Goal: Task Accomplishment & Management: Manage account settings

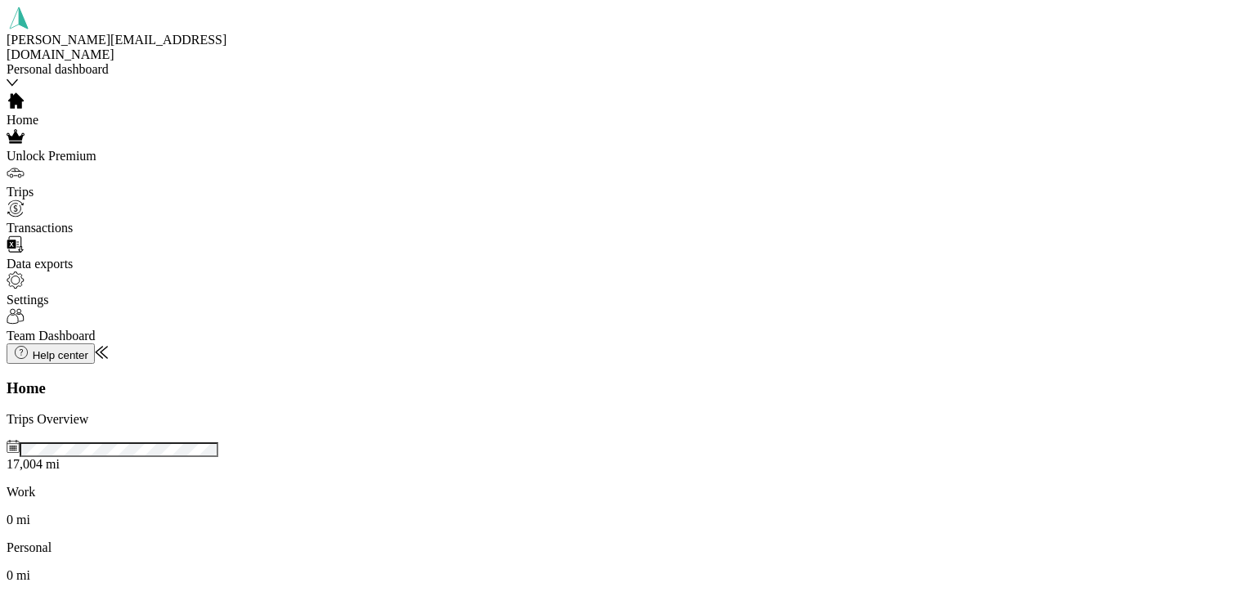
click at [34, 185] on span "Trips" at bounding box center [20, 192] width 27 height 14
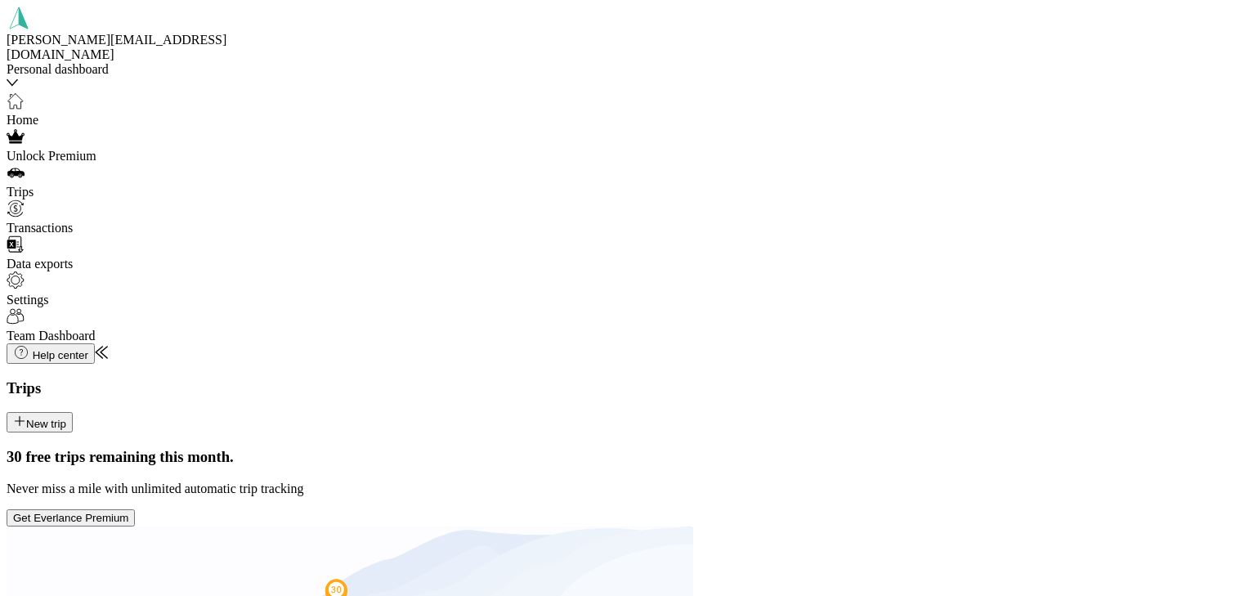
scroll to position [219, 0]
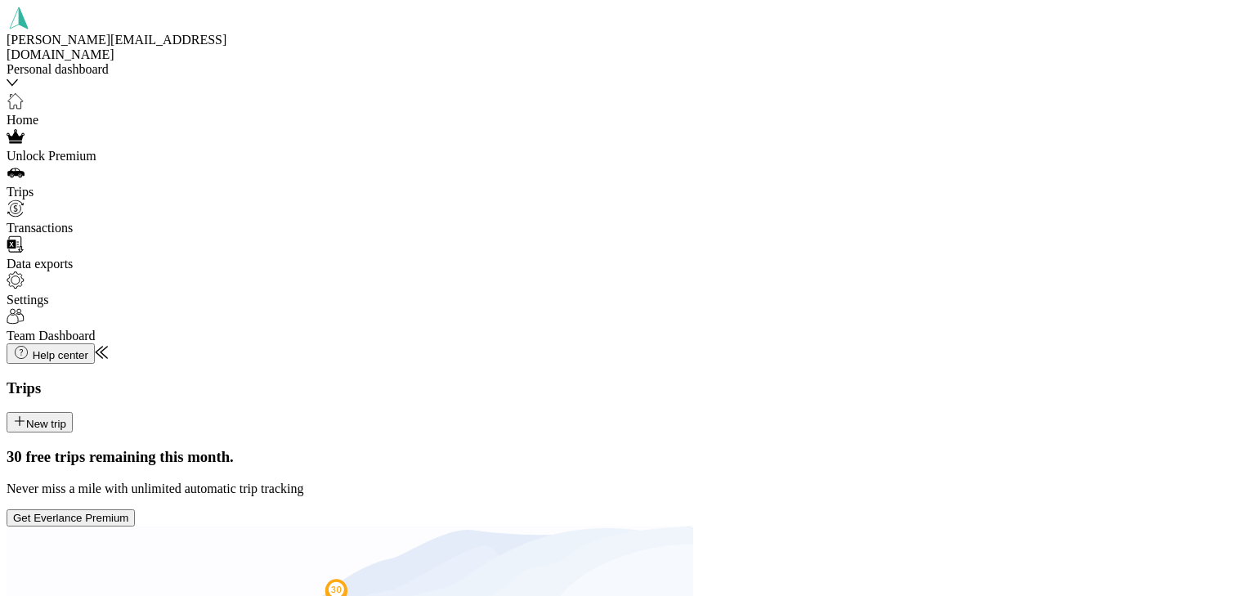
click at [73, 412] on button "New trip" at bounding box center [40, 422] width 66 height 20
click at [942, 235] on div "Home [GEOGRAPHIC_DATA], [US_STATE], [GEOGRAPHIC_DATA]" at bounding box center [1059, 234] width 319 height 44
click at [968, 238] on span "[STREET_ADDRESS][US_STATE]" at bounding box center [1012, 231] width 193 height 14
click at [914, 301] on li "Real Estate" at bounding box center [1059, 293] width 319 height 15
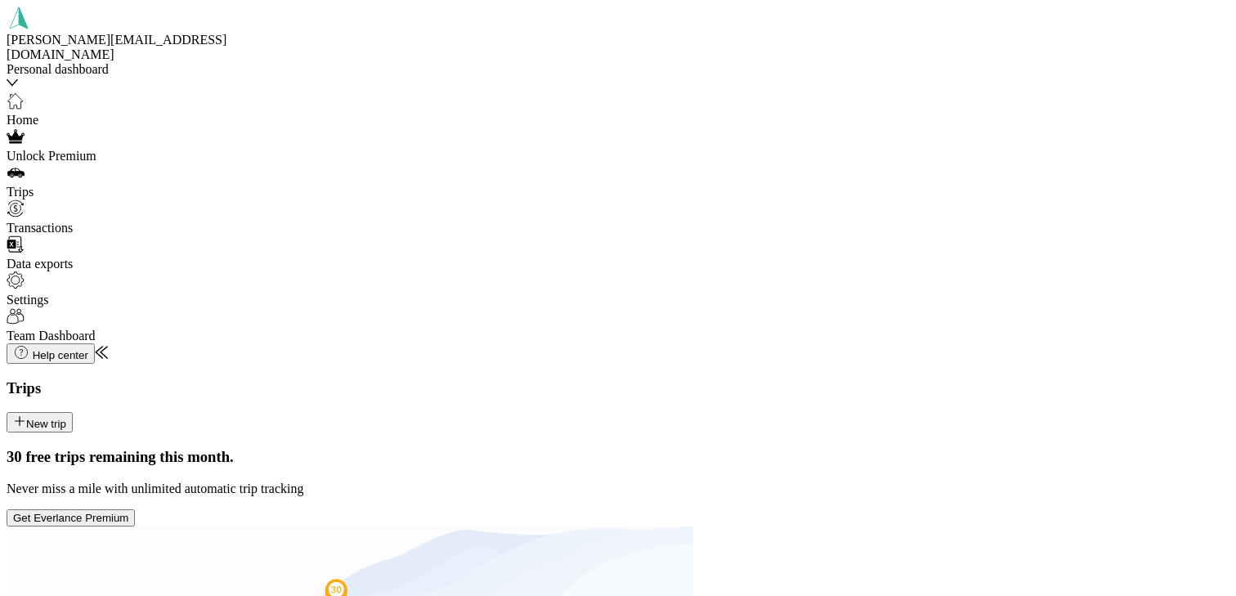
scroll to position [10, 0]
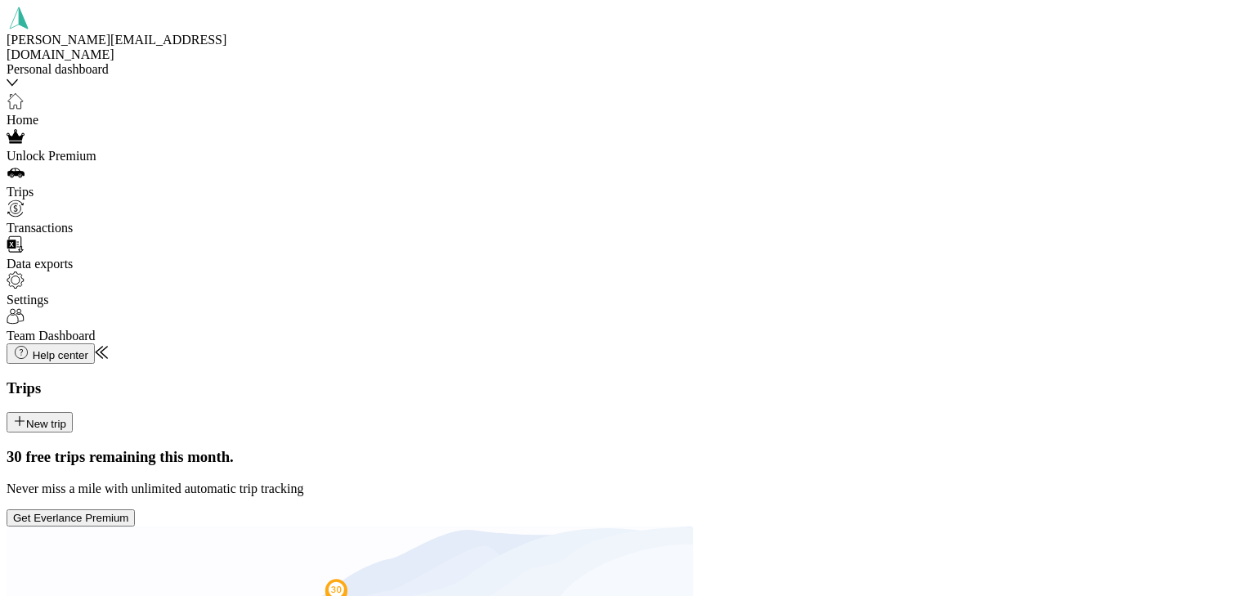
scroll to position [212, 0]
click at [900, 508] on span "Bolt EV" at bounding box center [921, 501] width 43 height 14
click at [73, 412] on button "New trip" at bounding box center [40, 422] width 66 height 20
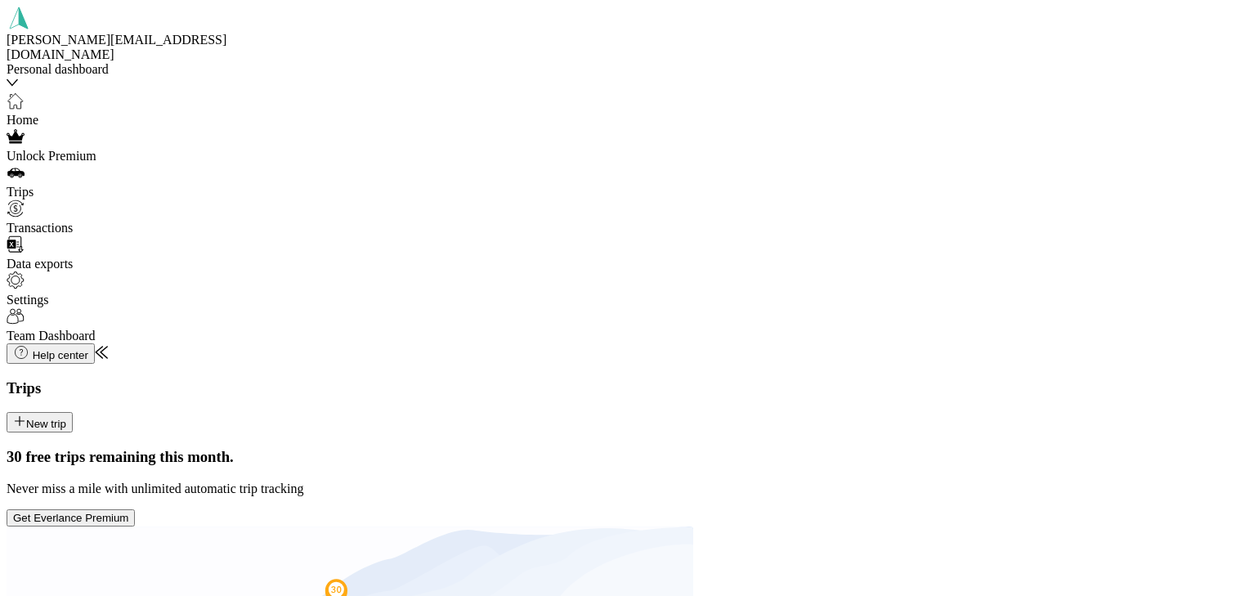
click at [918, 240] on span "[GEOGRAPHIC_DATA], [US_STATE], [GEOGRAPHIC_DATA]" at bounding box center [1006, 240] width 213 height 29
click at [988, 268] on div "[PERSON_NAME][GEOGRAPHIC_DATA] [STREET_ADDRESS][PERSON_NAME][US_STATE]" at bounding box center [1059, 261] width 319 height 29
click at [918, 301] on span "Real Estate" at bounding box center [929, 299] width 59 height 14
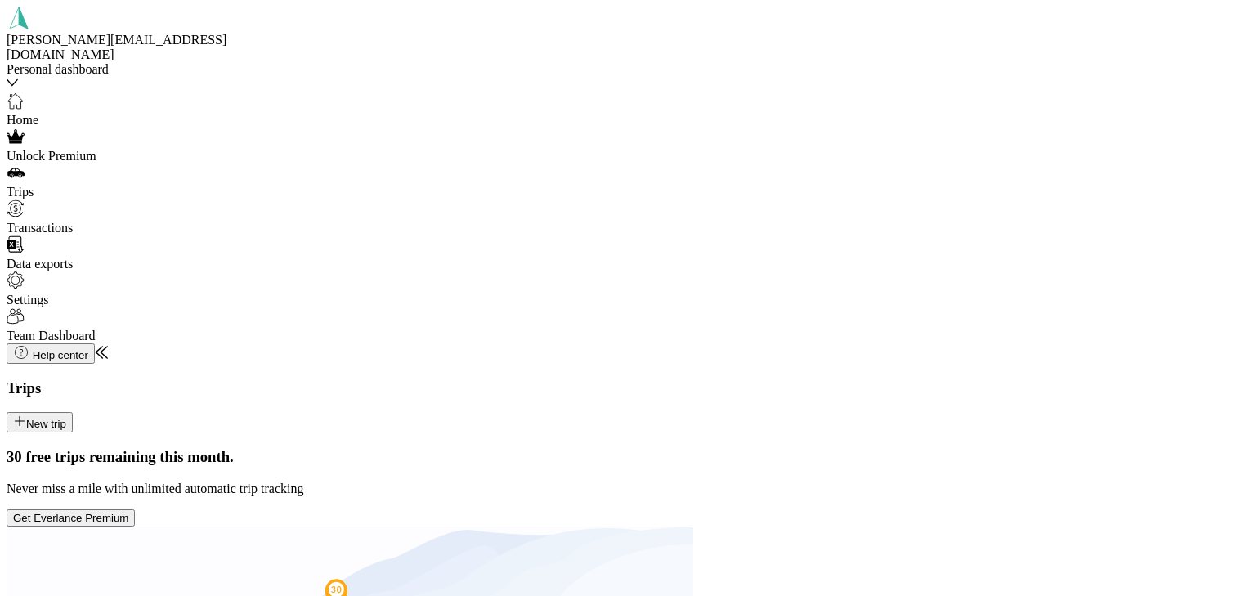
scroll to position [212, 0]
click at [901, 508] on li "Bolt EV" at bounding box center [1059, 501] width 319 height 15
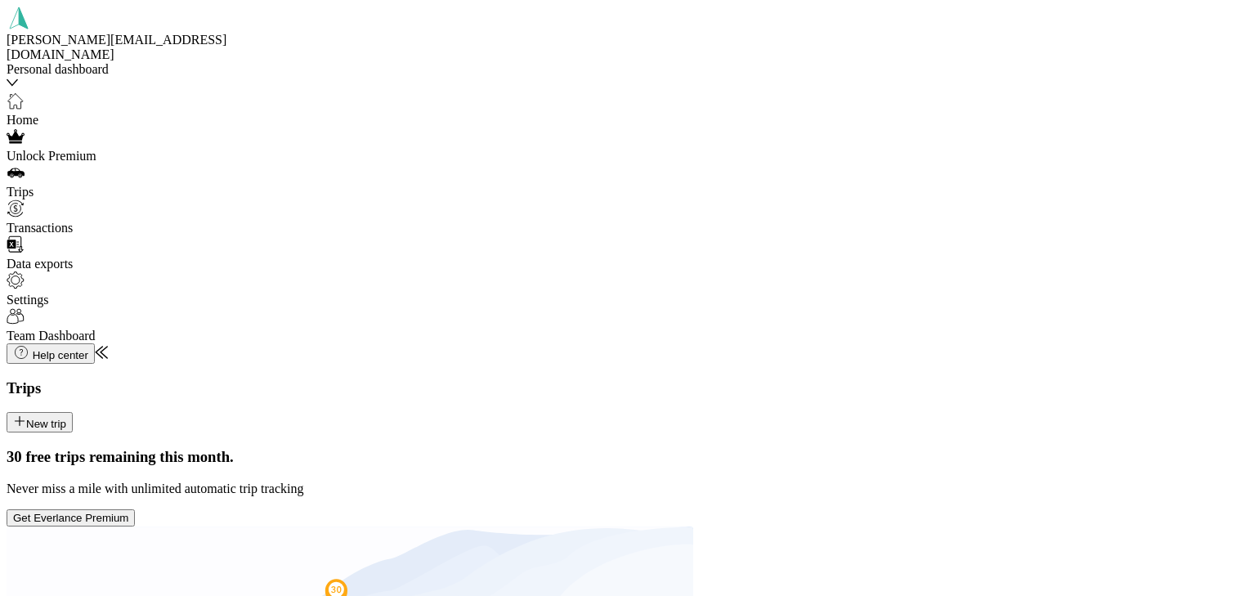
click at [73, 412] on button "New trip" at bounding box center [40, 422] width 66 height 20
click at [924, 238] on div "Home [GEOGRAPHIC_DATA], [US_STATE], [GEOGRAPHIC_DATA]" at bounding box center [1059, 234] width 319 height 44
click at [958, 302] on span "[STREET_ADDRESS][US_STATE]" at bounding box center [1012, 295] width 193 height 14
click at [910, 297] on li "Real Estate" at bounding box center [1059, 299] width 319 height 15
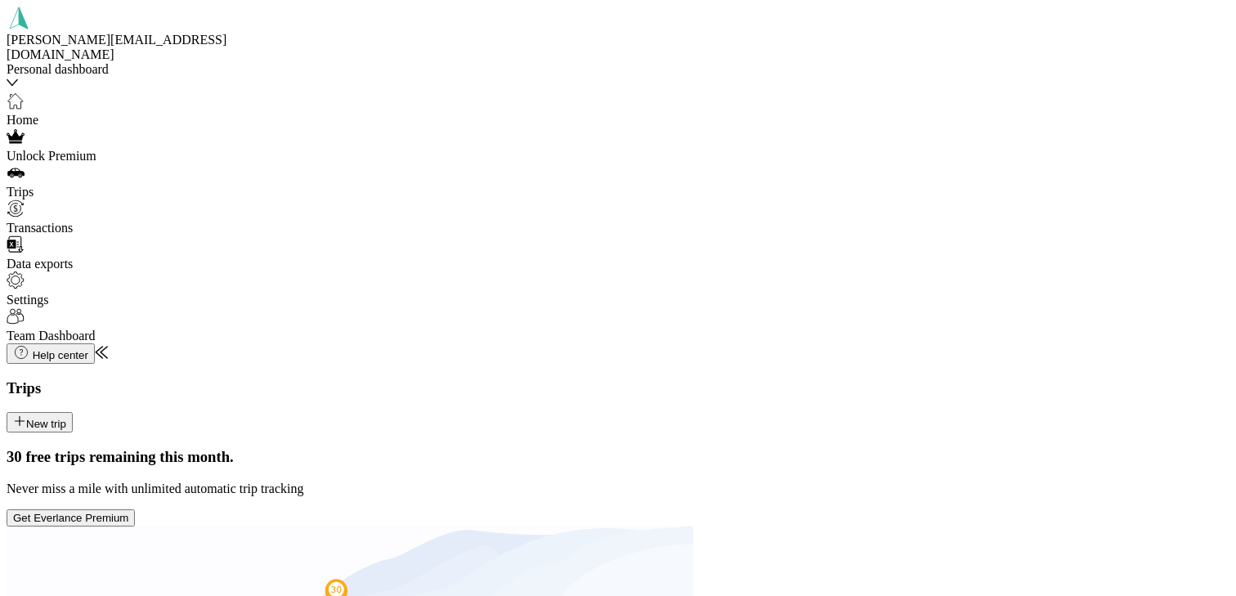
scroll to position [159, 0]
click at [910, 445] on span "Bolt EV" at bounding box center [921, 440] width 43 height 14
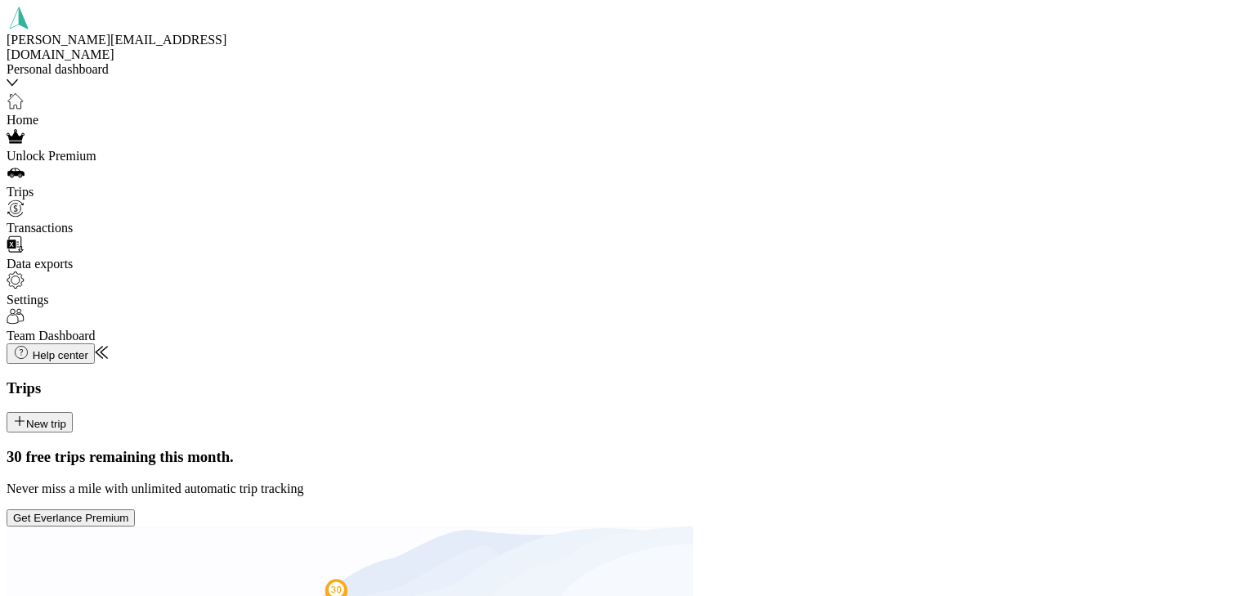
scroll to position [200, 0]
click at [73, 412] on button "New trip" at bounding box center [40, 422] width 66 height 20
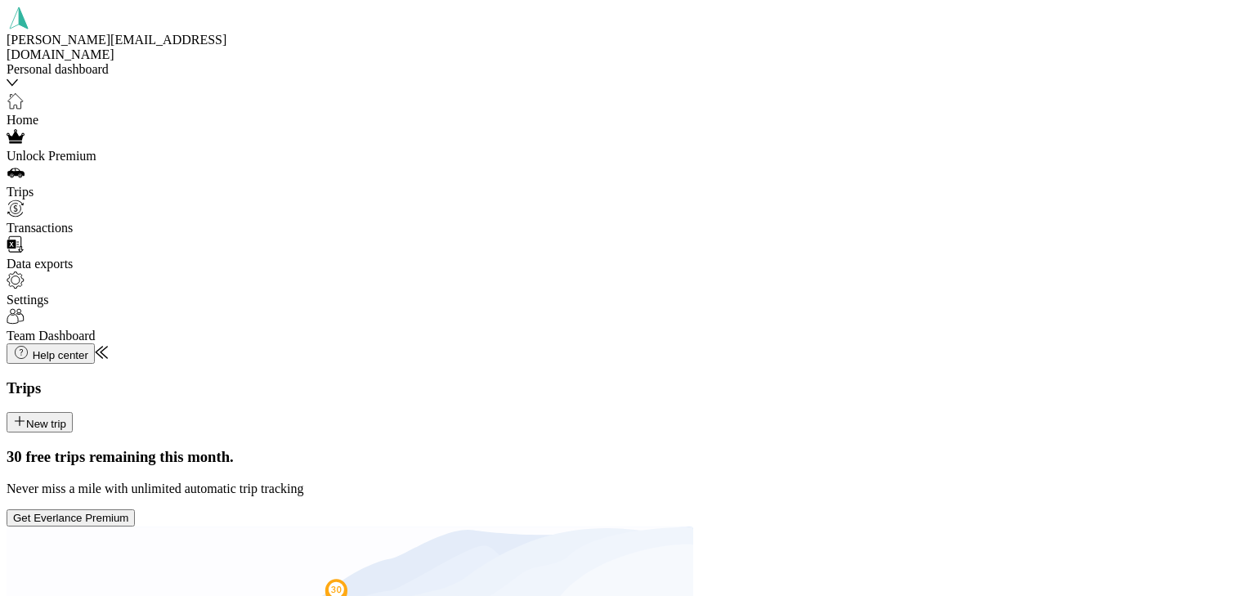
scroll to position [67, 0]
click at [946, 416] on span "[GEOGRAPHIC_DATA], [US_STATE], [GEOGRAPHIC_DATA]" at bounding box center [1006, 430] width 213 height 29
click at [997, 435] on span "[STREET_ADDRESS][US_STATE]" at bounding box center [1012, 428] width 193 height 14
click at [909, 235] on span "Real Estate" at bounding box center [929, 232] width 59 height 14
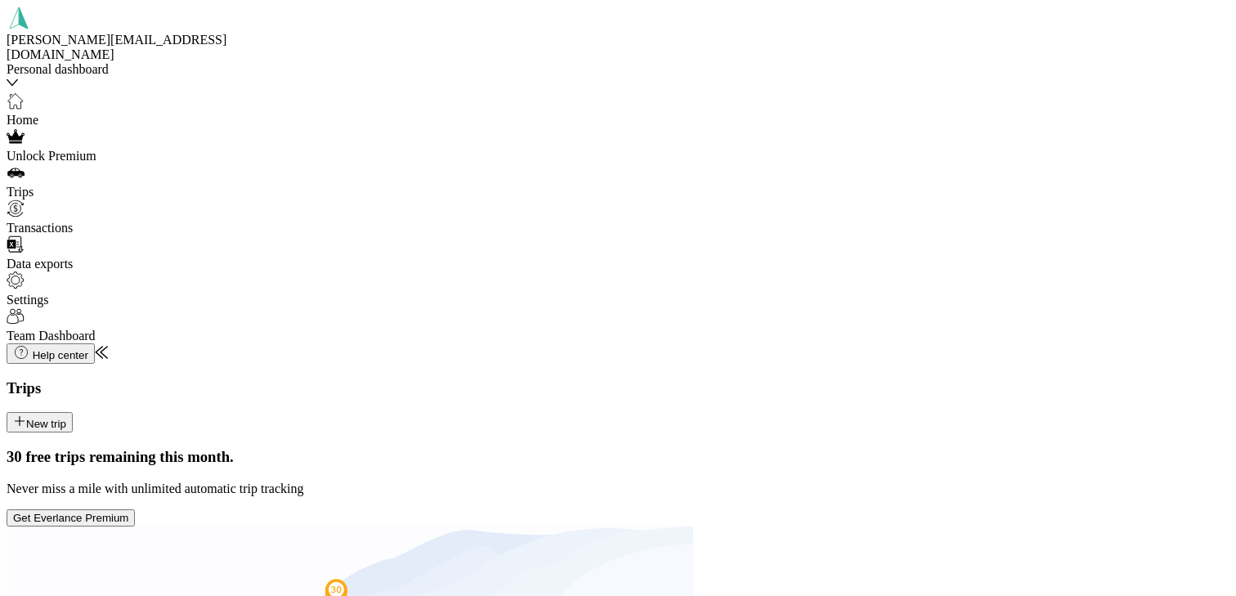
scroll to position [212, 0]
click at [901, 477] on span "Subaru" at bounding box center [918, 479] width 37 height 14
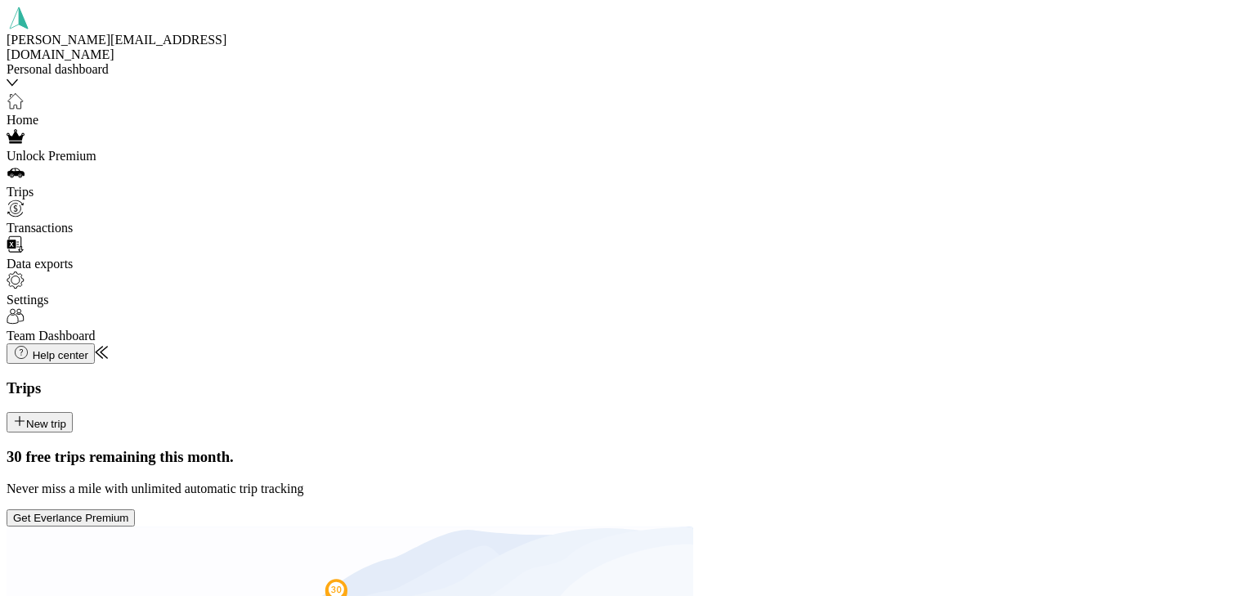
click at [73, 412] on button "New trip" at bounding box center [40, 422] width 66 height 20
click at [943, 219] on div "Home [GEOGRAPHIC_DATA], [US_STATE], [GEOGRAPHIC_DATA]" at bounding box center [1059, 234] width 319 height 44
click at [980, 300] on span "[STREET_ADDRESS][US_STATE]" at bounding box center [1012, 299] width 193 height 14
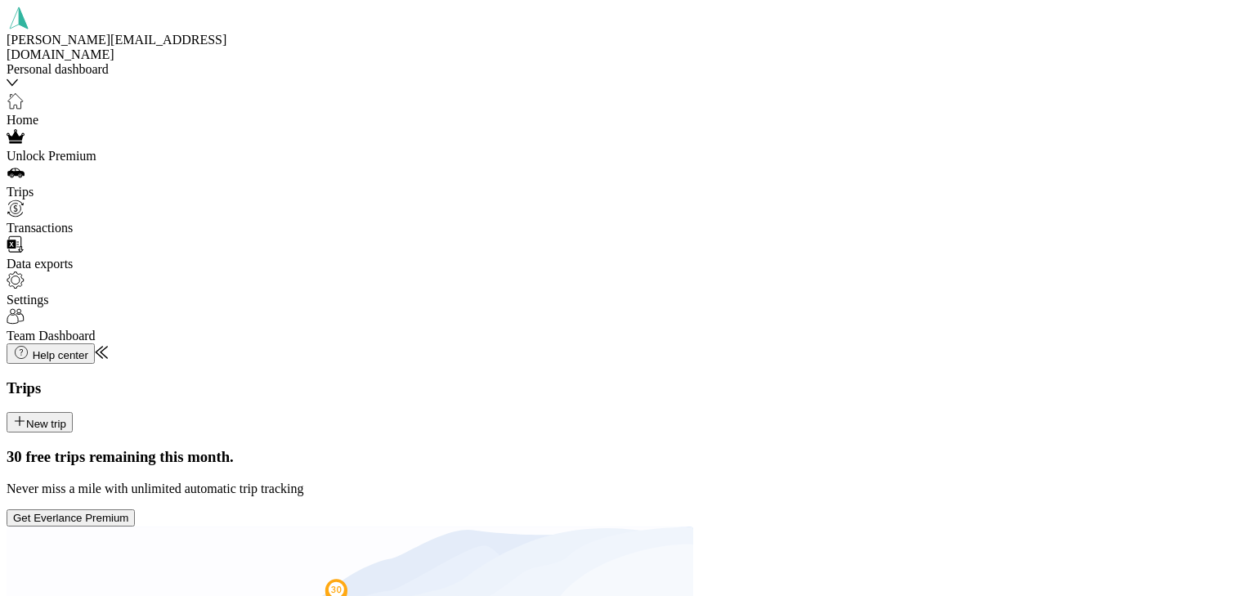
click at [915, 249] on div "Real Estate" at bounding box center [1059, 242] width 319 height 15
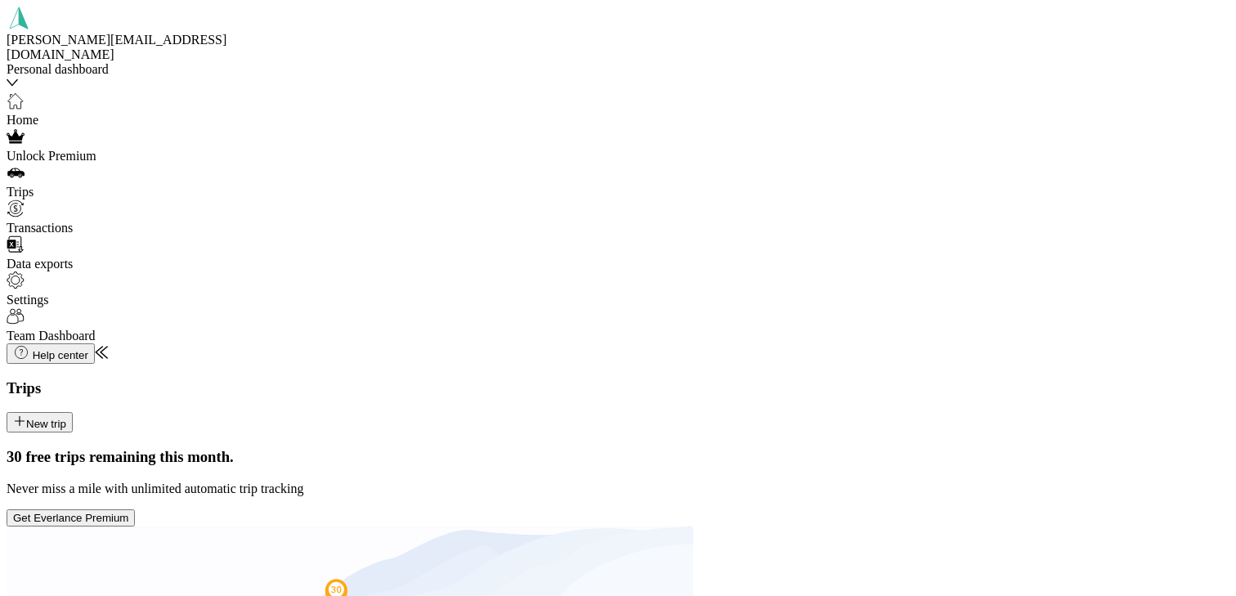
scroll to position [212, 0]
click at [910, 519] on div "Volvo" at bounding box center [1059, 511] width 319 height 15
click at [73, 412] on button "New trip" at bounding box center [40, 422] width 66 height 20
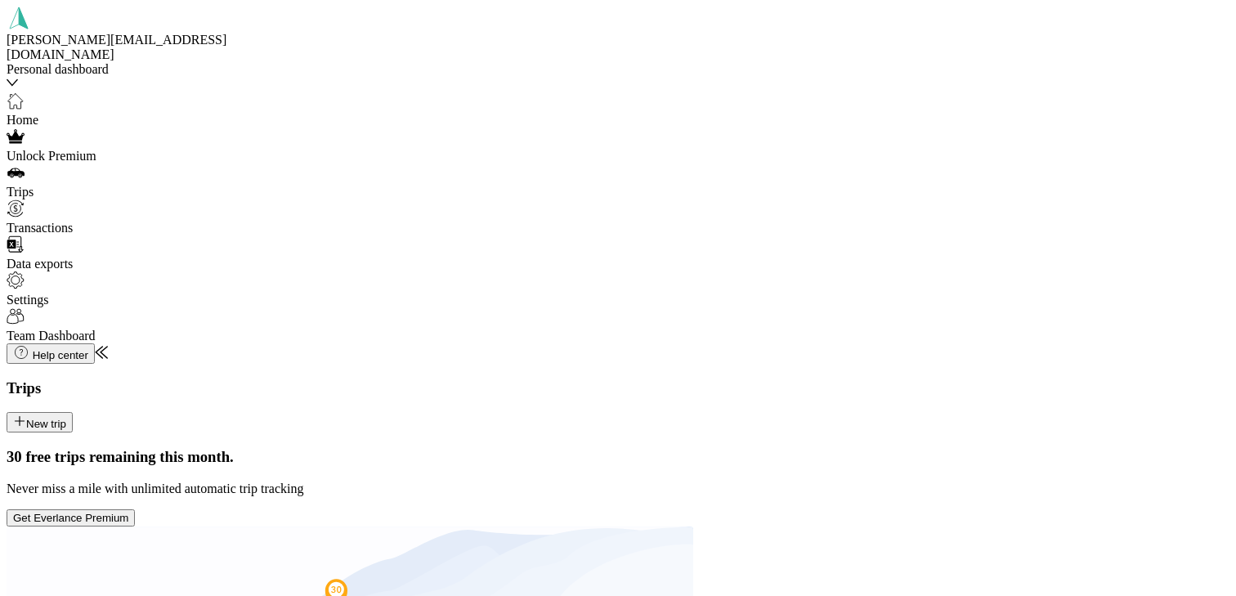
click at [938, 212] on div "Home" at bounding box center [1059, 219] width 319 height 15
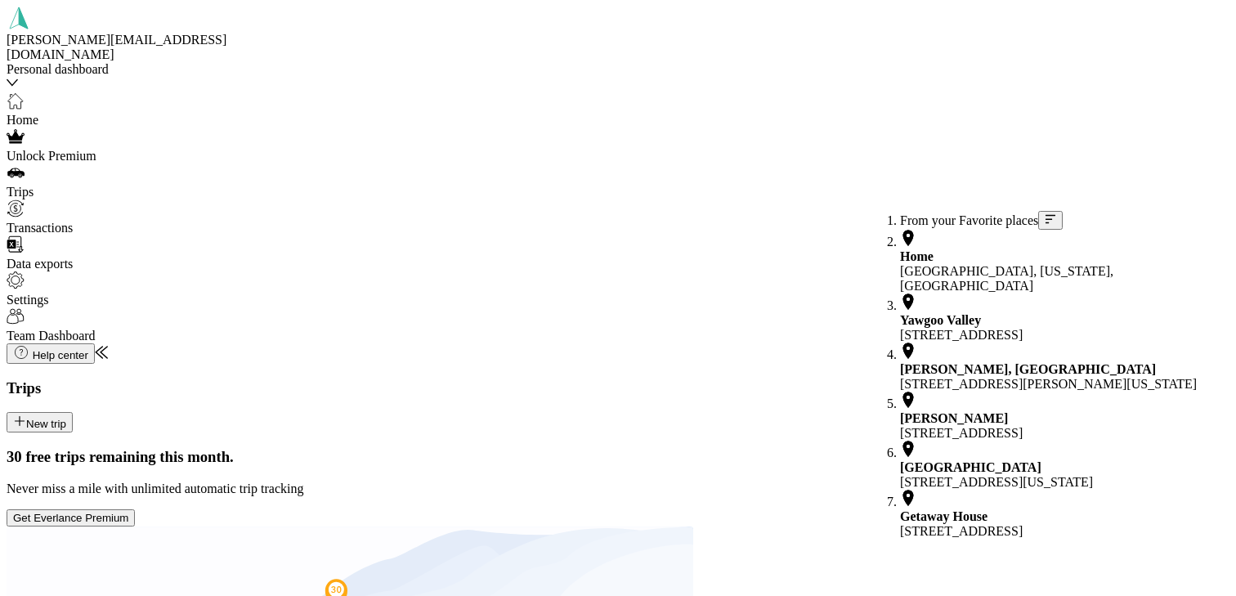
scroll to position [166, 0]
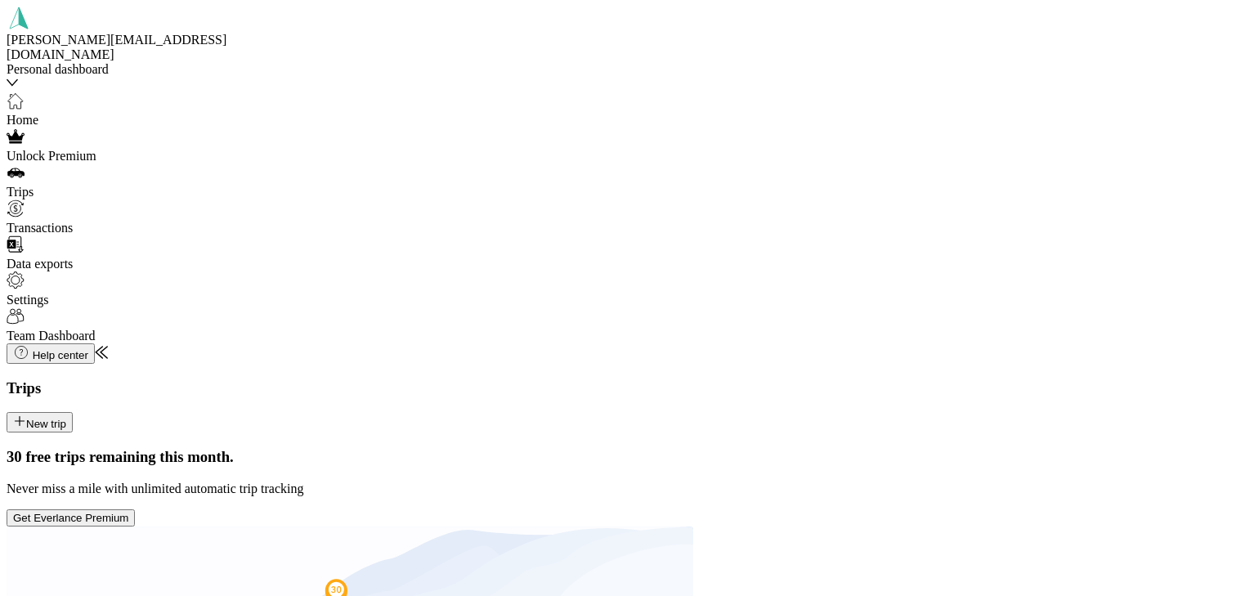
click at [943, 509] on div "Getaway House [STREET_ADDRESS]" at bounding box center [1059, 523] width 319 height 29
click at [913, 300] on span "Real Estate" at bounding box center [929, 293] width 59 height 14
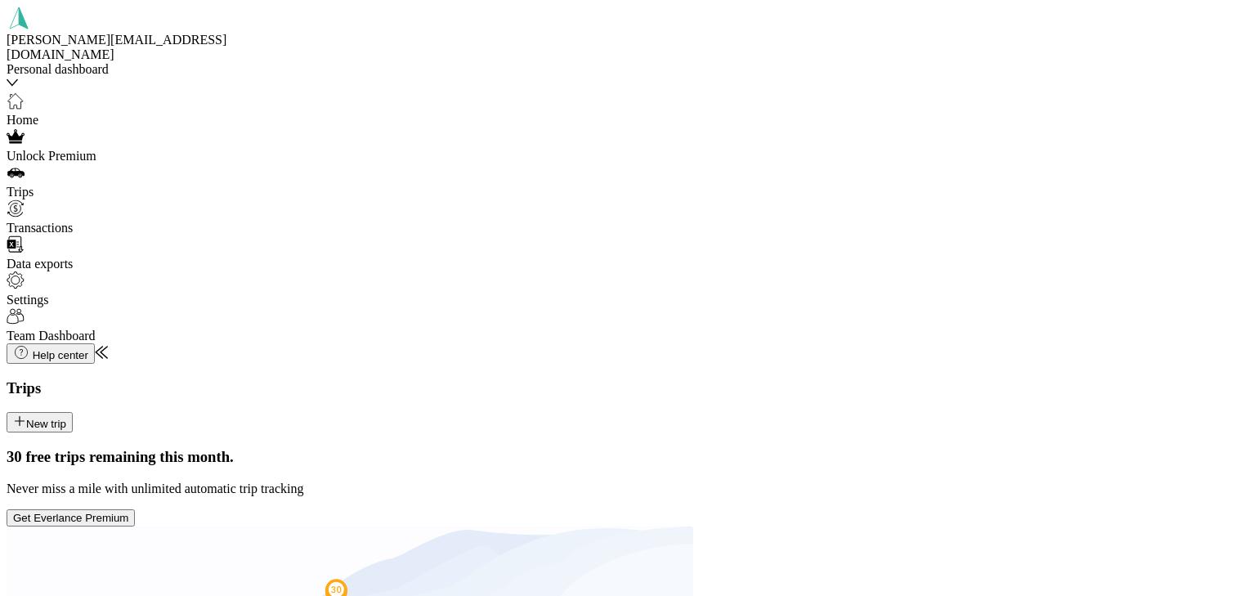
scroll to position [212, 0]
click at [902, 504] on span "Bolt EV" at bounding box center [921, 497] width 43 height 14
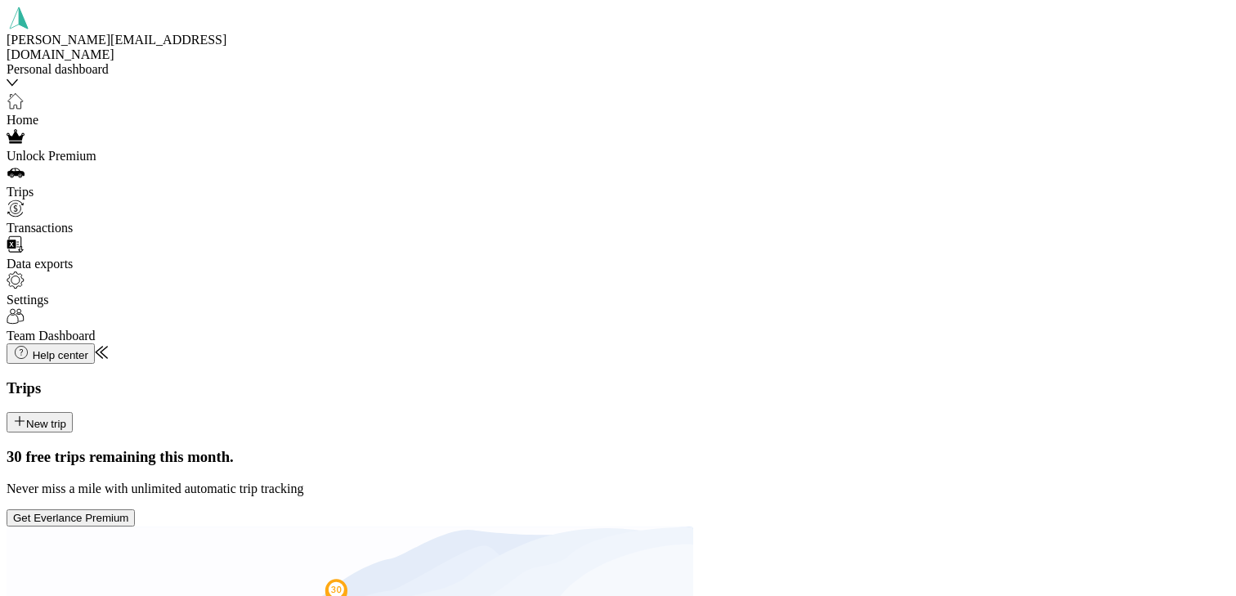
scroll to position [0, 0]
click at [73, 412] on button "New trip" at bounding box center [40, 422] width 66 height 20
click at [935, 226] on span "[GEOGRAPHIC_DATA], [US_STATE], [GEOGRAPHIC_DATA]" at bounding box center [1006, 240] width 213 height 29
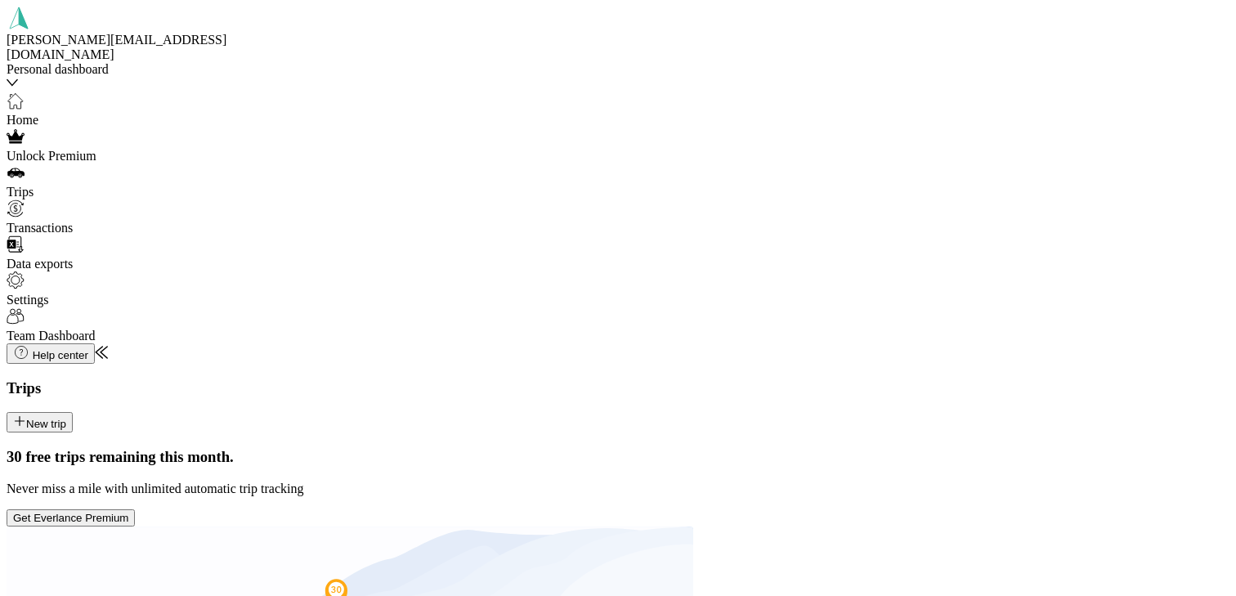
click at [937, 178] on span "[GEOGRAPHIC_DATA], [US_STATE], [GEOGRAPHIC_DATA]" at bounding box center [1006, 192] width 213 height 29
click at [985, 449] on span "[STREET_ADDRESS][US_STATE]" at bounding box center [1012, 442] width 193 height 14
click at [901, 253] on li "Real Estate" at bounding box center [1059, 246] width 319 height 15
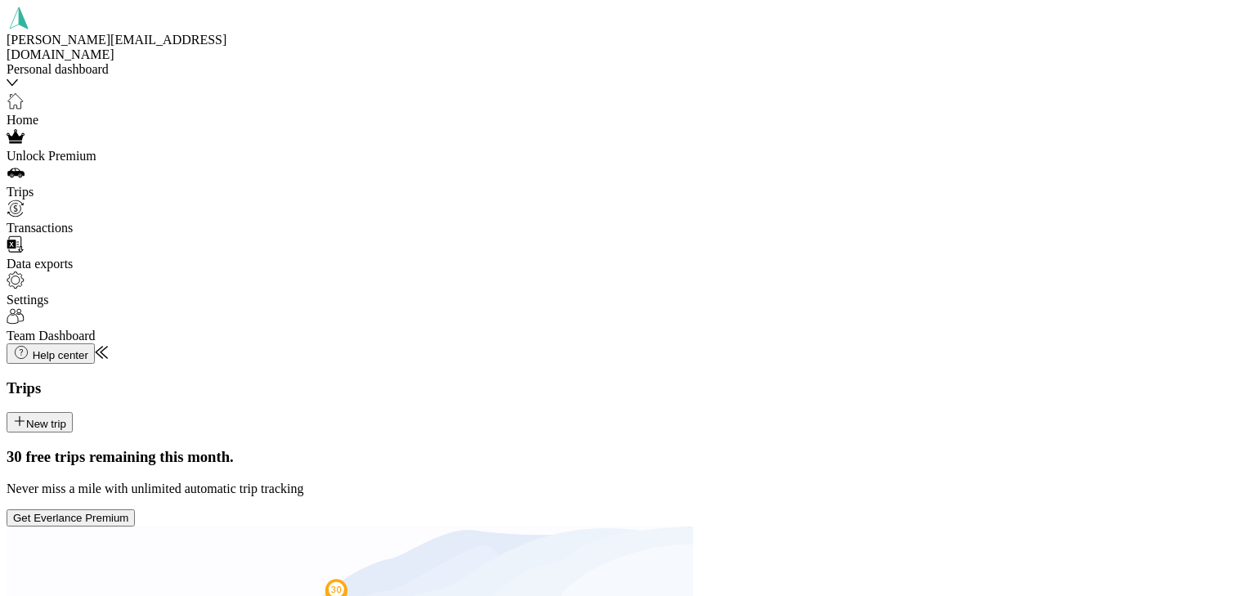
scroll to position [132, 0]
click at [910, 475] on li "Bolt EV" at bounding box center [1059, 467] width 319 height 15
click at [73, 412] on button "New trip" at bounding box center [40, 422] width 66 height 20
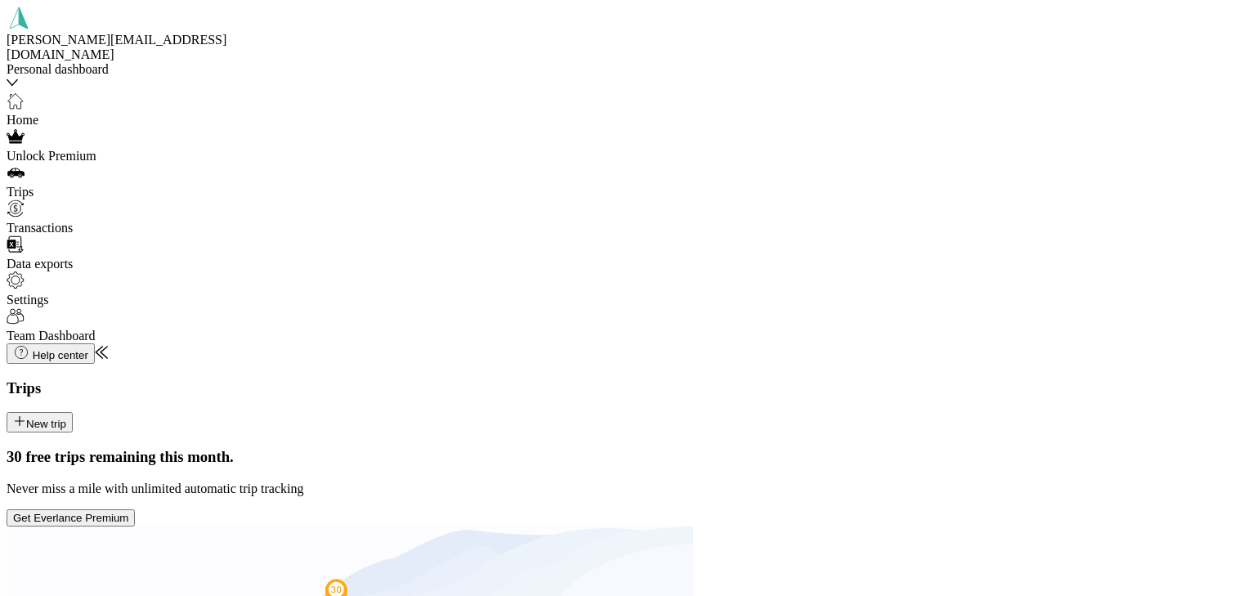
click at [905, 240] on span "[GEOGRAPHIC_DATA], [US_STATE], [GEOGRAPHIC_DATA]" at bounding box center [1006, 240] width 213 height 29
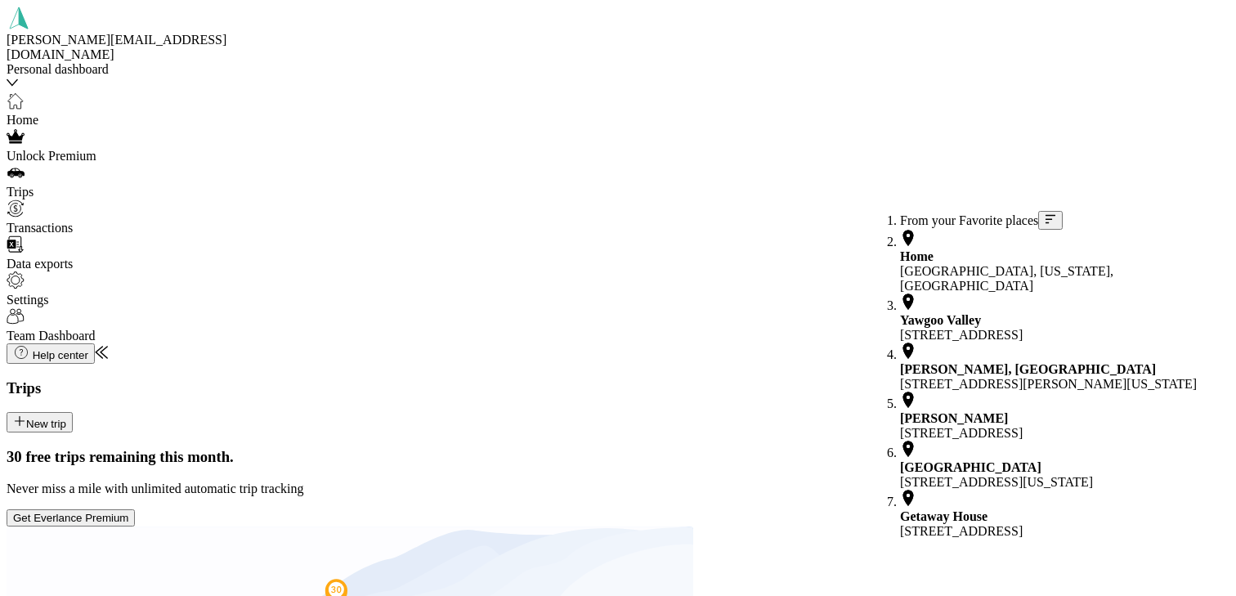
scroll to position [166, 0]
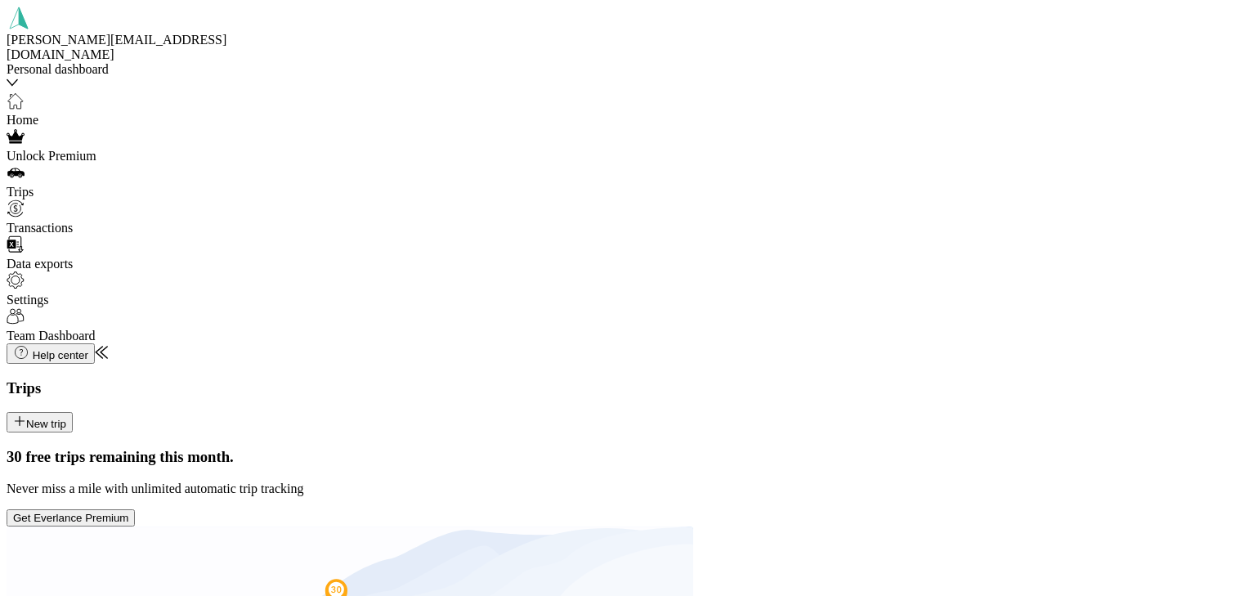
click at [957, 521] on span "[STREET_ADDRESS]" at bounding box center [961, 528] width 123 height 14
click at [900, 300] on span "Real Estate" at bounding box center [929, 293] width 59 height 14
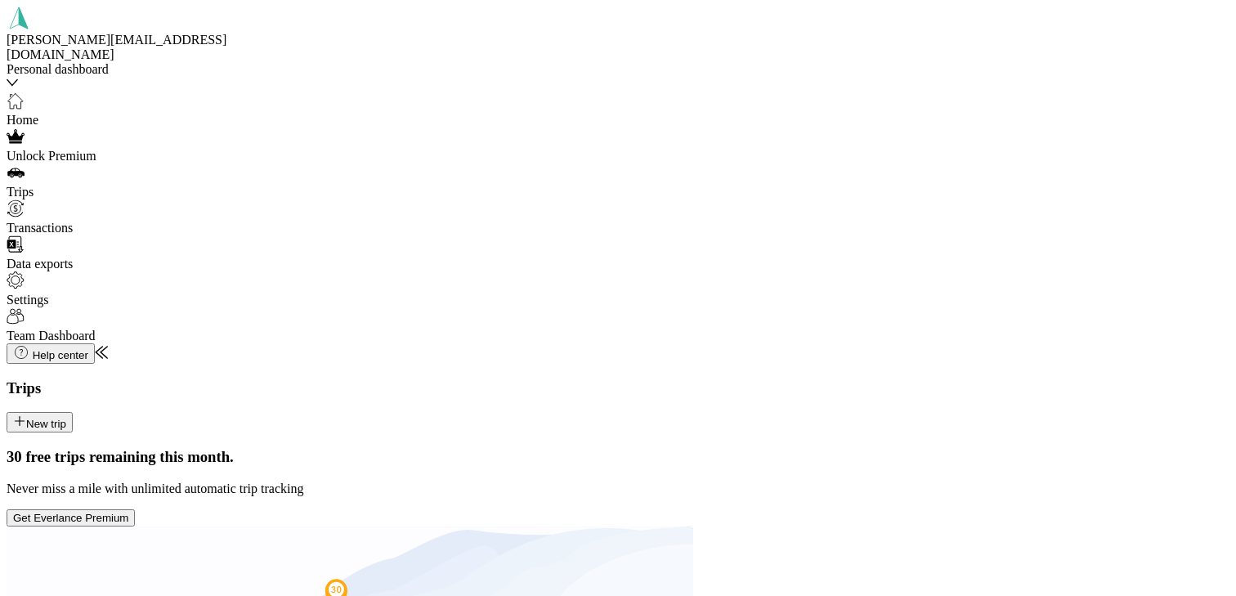
scroll to position [186, 0]
click at [900, 534] on div "Bolt EV" at bounding box center [1059, 527] width 319 height 15
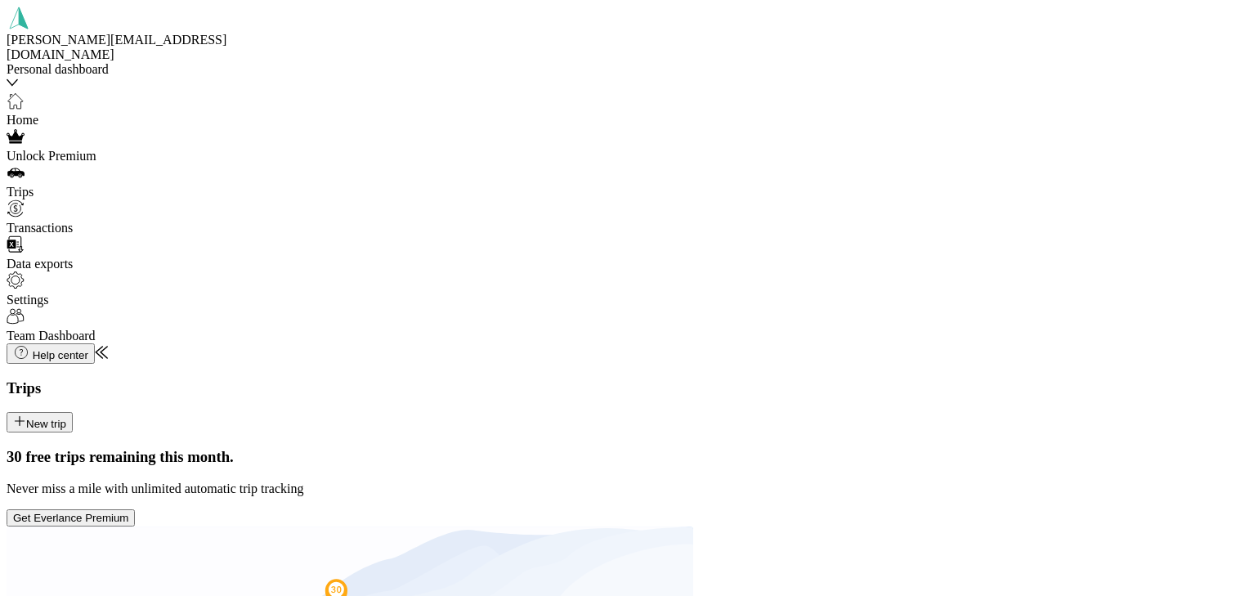
drag, startPoint x: 506, startPoint y: 317, endPoint x: 414, endPoint y: 462, distance: 171.2
click at [73, 412] on button "New trip" at bounding box center [40, 422] width 66 height 20
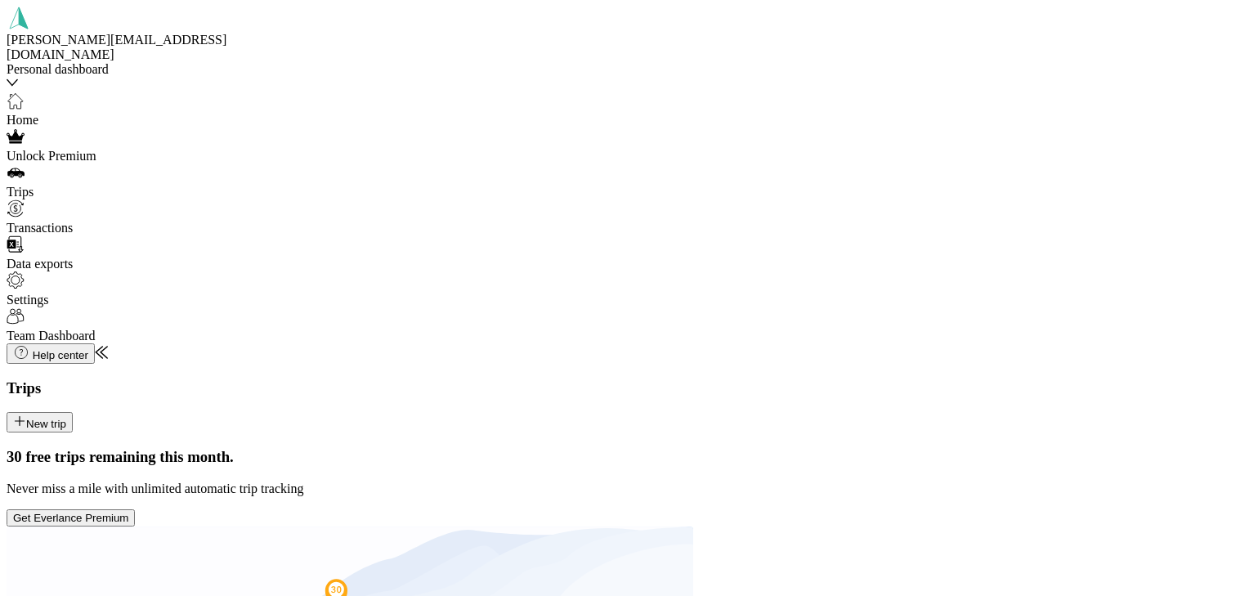
click at [939, 233] on div "Home [GEOGRAPHIC_DATA], [US_STATE], [GEOGRAPHIC_DATA]" at bounding box center [1059, 234] width 319 height 44
click at [948, 378] on span "[STREET_ADDRESS][PERSON_NAME][US_STATE]" at bounding box center [1048, 384] width 297 height 14
click at [900, 306] on li "Real Estate" at bounding box center [1059, 299] width 319 height 15
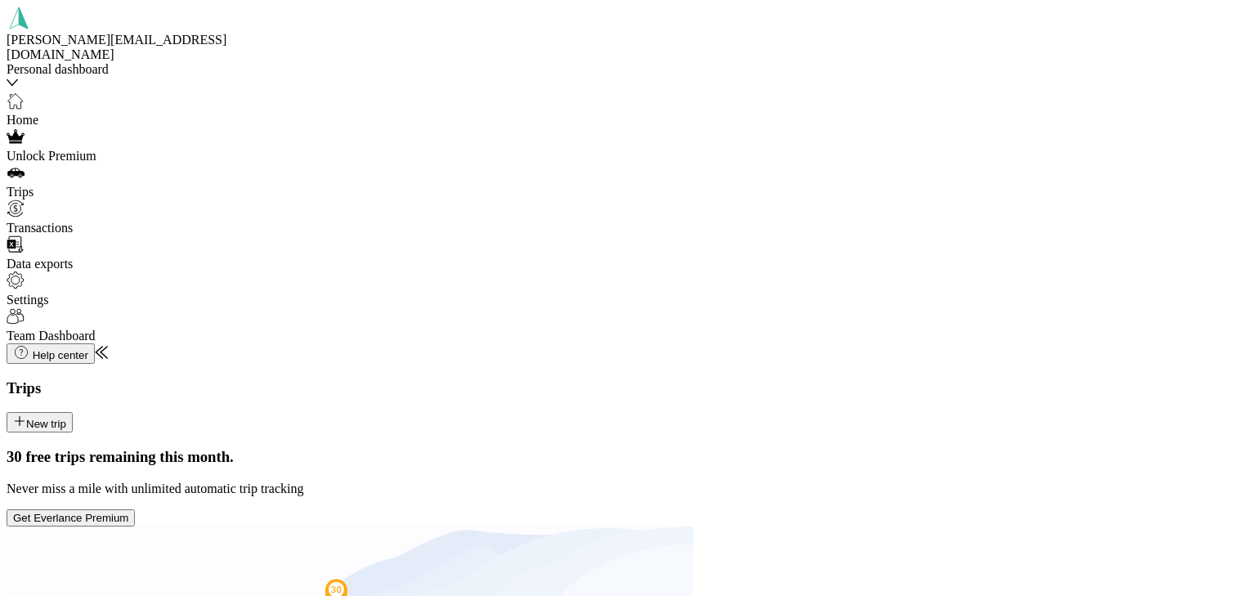
click at [914, 466] on span "Bolt EV" at bounding box center [921, 464] width 43 height 14
click at [73, 412] on button "New trip" at bounding box center [40, 422] width 66 height 20
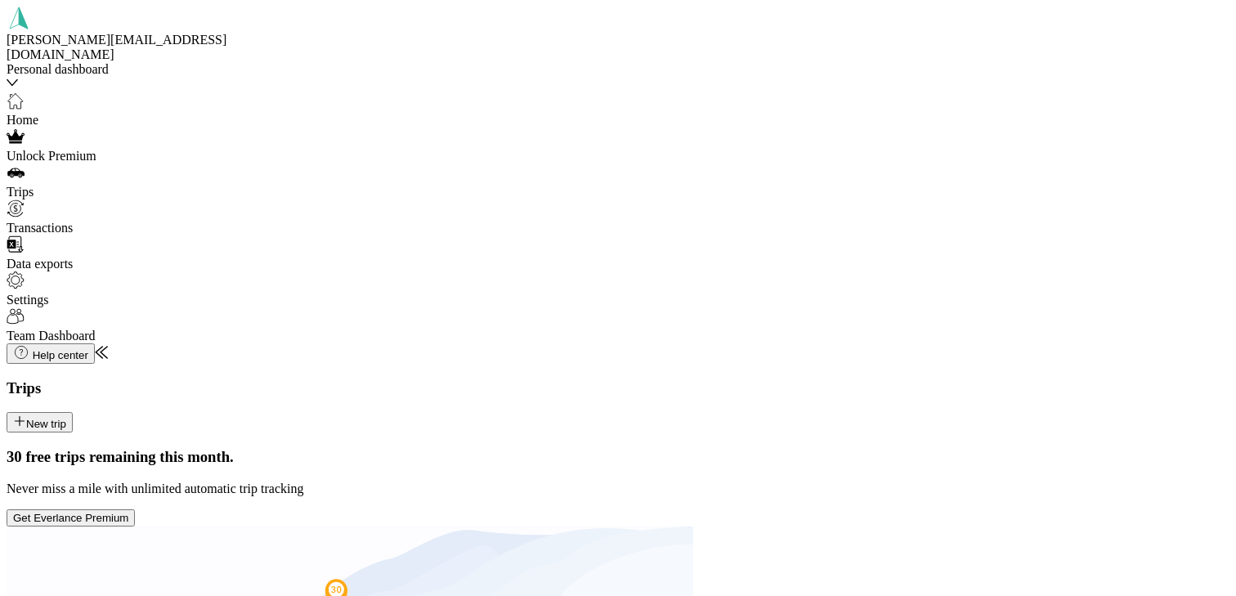
click at [937, 234] on div "Home [GEOGRAPHIC_DATA], [US_STATE], [GEOGRAPHIC_DATA]" at bounding box center [1059, 234] width 319 height 44
click at [941, 387] on span "[STREET_ADDRESS][PERSON_NAME][US_STATE]" at bounding box center [1048, 384] width 297 height 14
click at [916, 301] on span "Real Estate" at bounding box center [929, 299] width 59 height 14
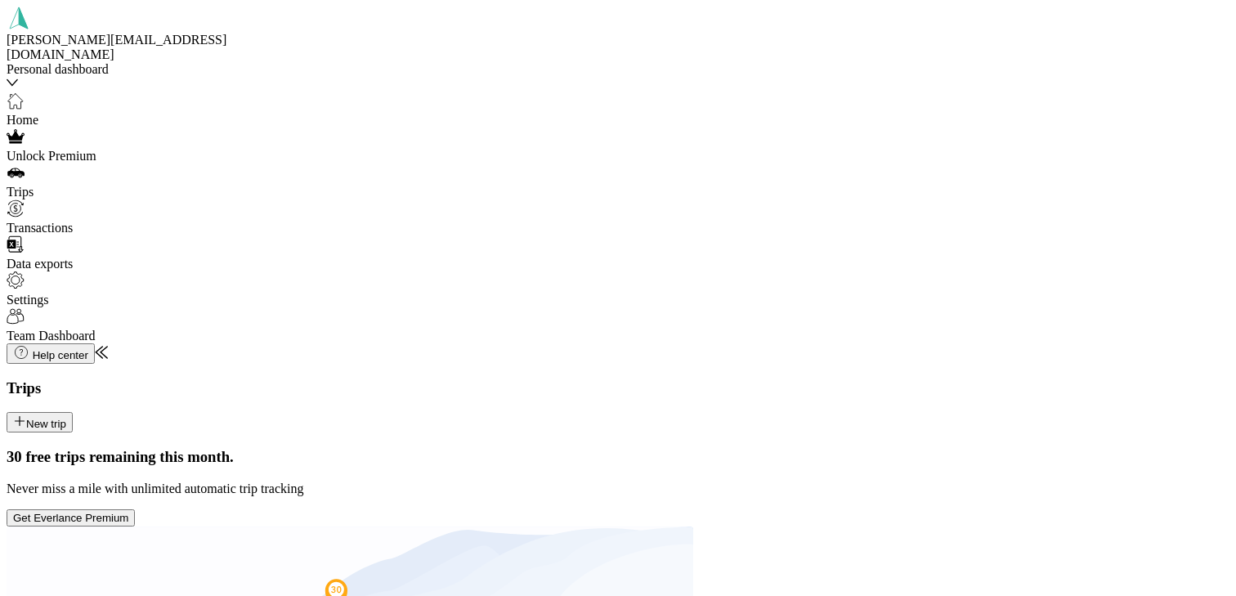
scroll to position [149, 0]
click at [907, 512] on span "Bolt EV" at bounding box center [921, 507] width 43 height 14
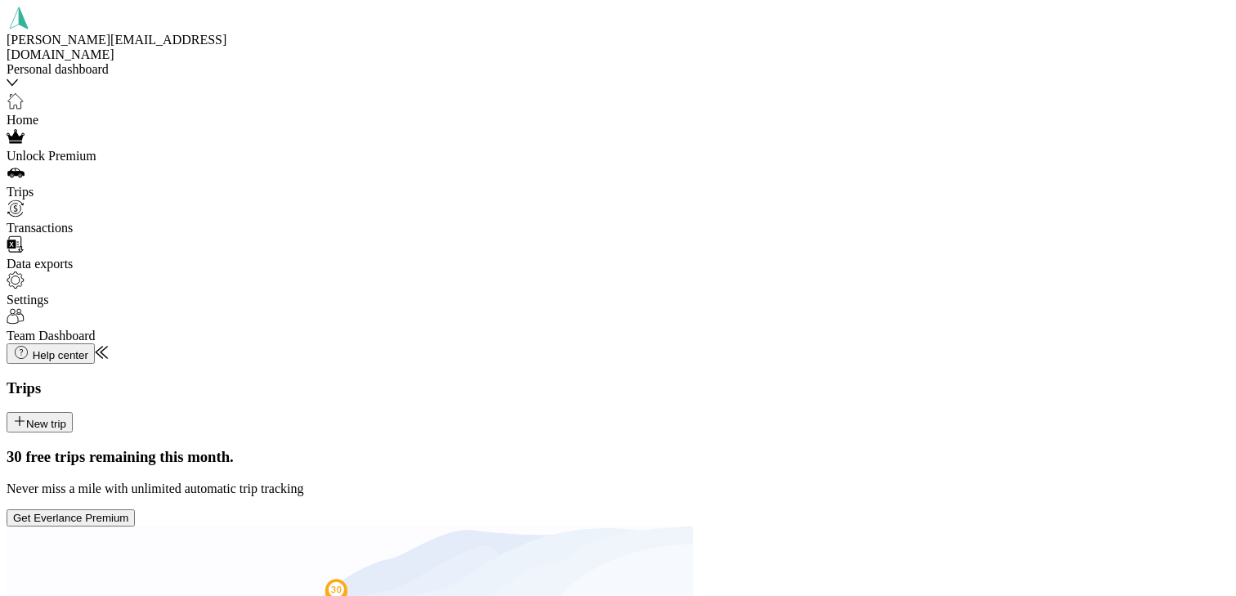
scroll to position [0, 0]
click at [73, 412] on button "New trip" at bounding box center [40, 422] width 66 height 20
drag, startPoint x: 1174, startPoint y: 48, endPoint x: 1080, endPoint y: 42, distance: 95.0
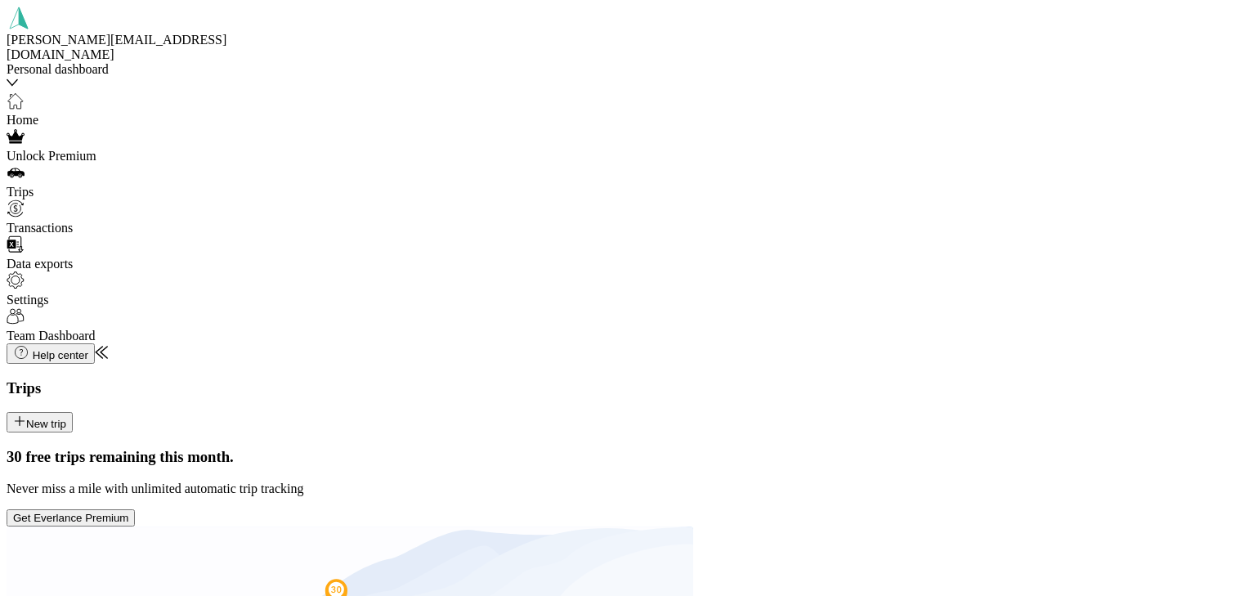
drag, startPoint x: 1138, startPoint y: 172, endPoint x: 1163, endPoint y: 194, distance: 33.0
click at [934, 230] on div "Home [GEOGRAPHIC_DATA], [US_STATE], [GEOGRAPHIC_DATA]" at bounding box center [1059, 234] width 319 height 44
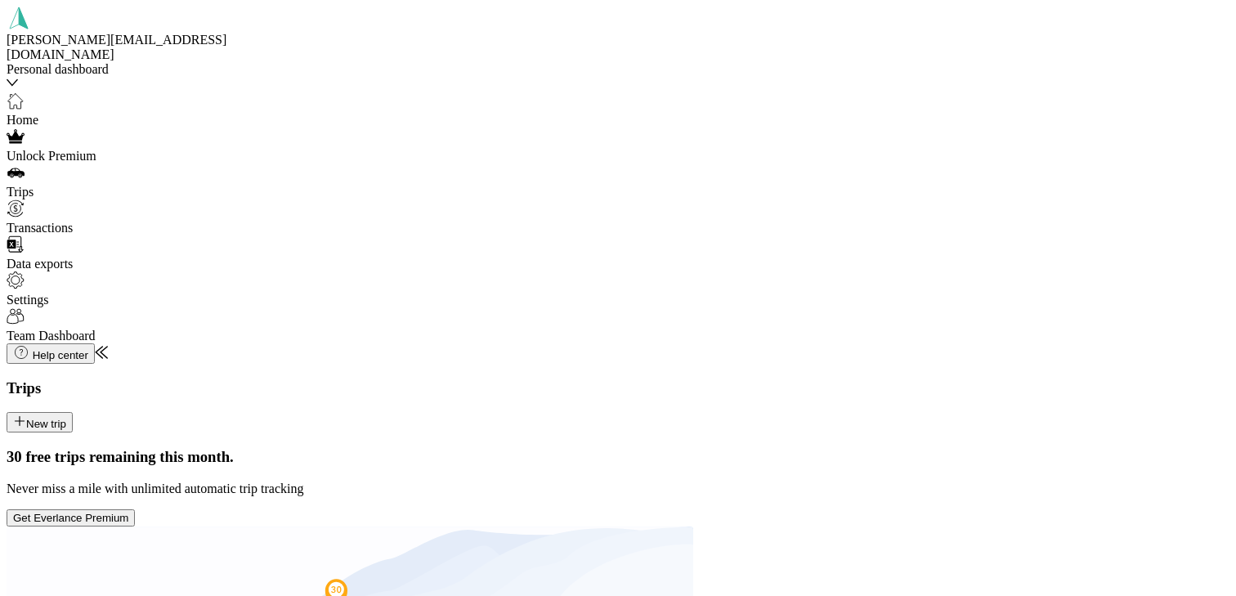
click at [996, 244] on span "[STREET_ADDRESS][PERSON_NAME][US_STATE]" at bounding box center [1064, 237] width 297 height 14
click at [921, 297] on div "Real Estate" at bounding box center [1059, 294] width 319 height 15
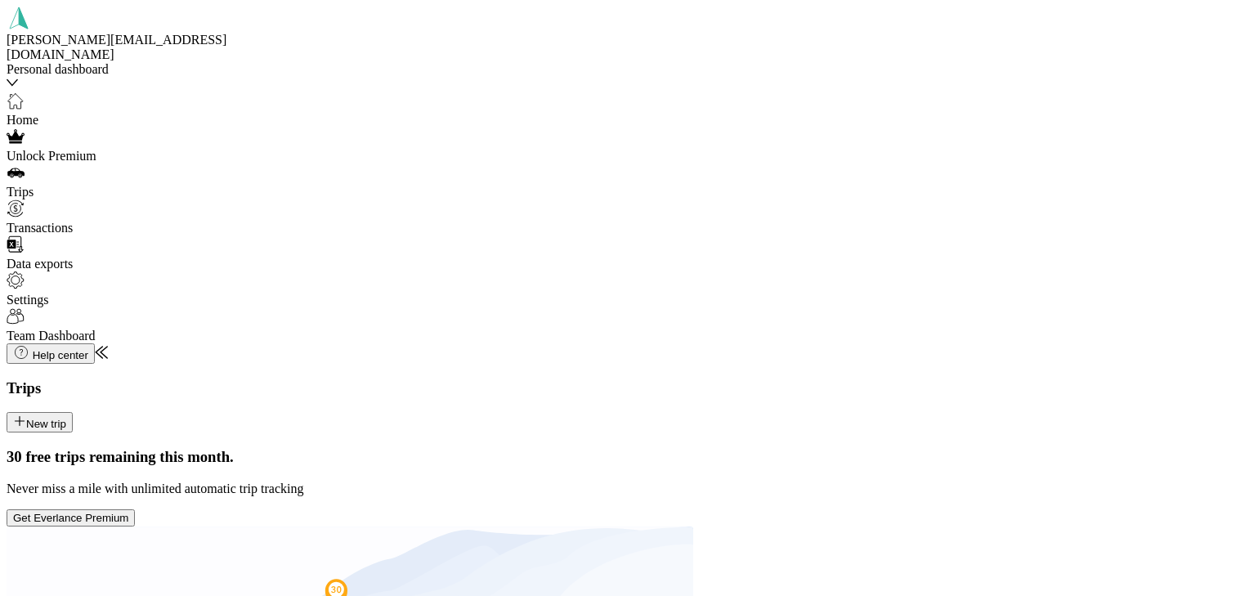
scroll to position [191, 0]
click at [905, 543] on span "Volvo" at bounding box center [915, 537] width 31 height 14
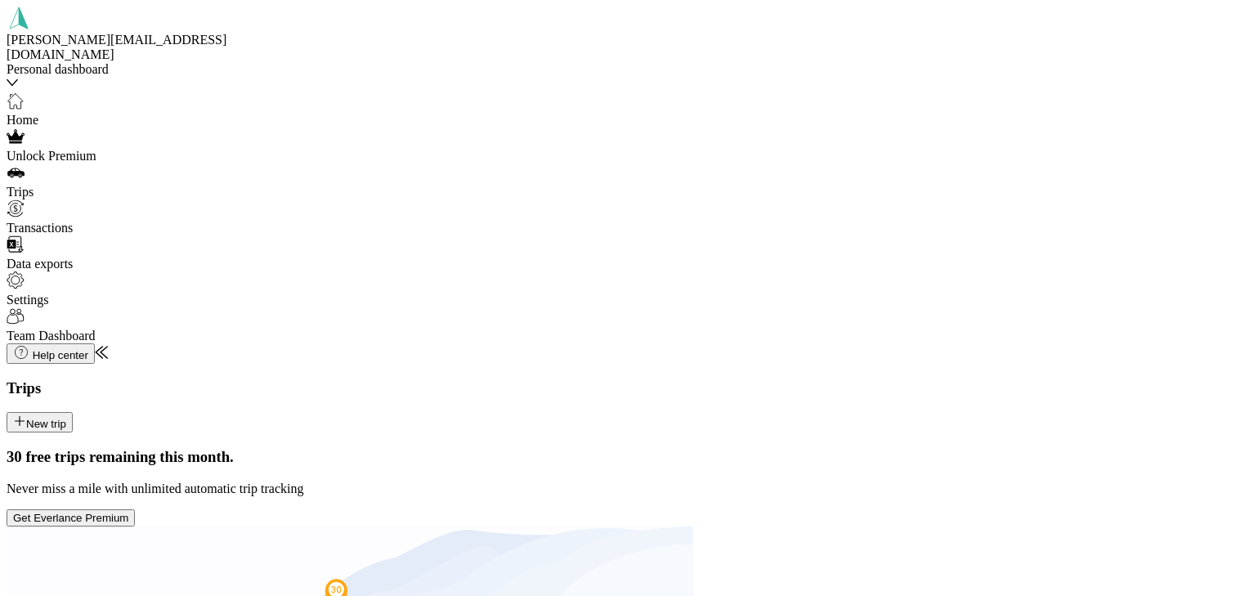
click at [73, 412] on button "New trip" at bounding box center [40, 422] width 66 height 20
click at [933, 226] on span "[GEOGRAPHIC_DATA], [US_STATE], [GEOGRAPHIC_DATA]" at bounding box center [1006, 240] width 213 height 29
click at [954, 262] on span "[STREET_ADDRESS][US_STATE]" at bounding box center [1012, 255] width 193 height 14
click at [918, 300] on span "Real Estate" at bounding box center [929, 298] width 59 height 14
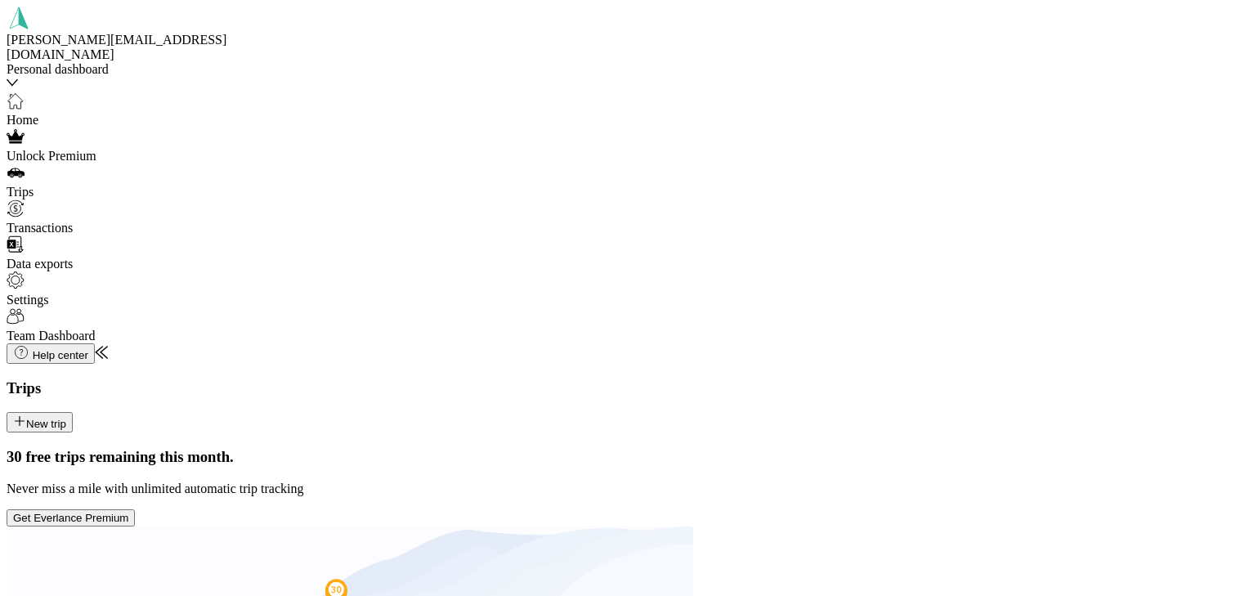
scroll to position [209, 0]
click at [903, 526] on span "Volvo" at bounding box center [915, 519] width 31 height 14
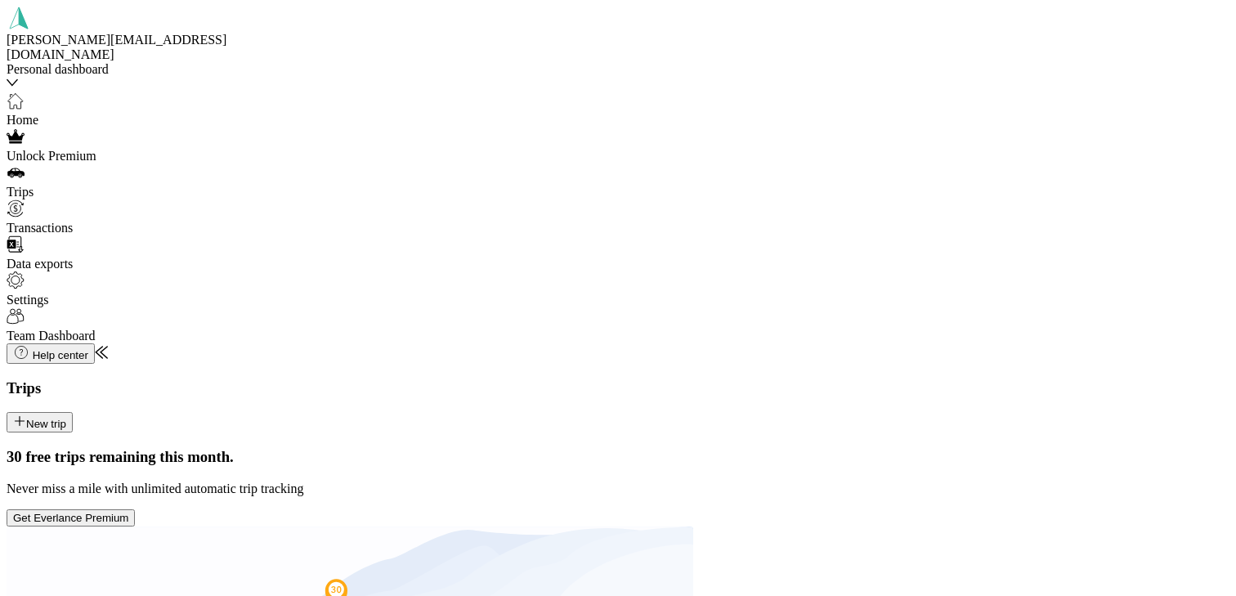
click at [73, 412] on button "New trip" at bounding box center [40, 422] width 66 height 20
click at [940, 210] on div "Home" at bounding box center [1059, 215] width 319 height 15
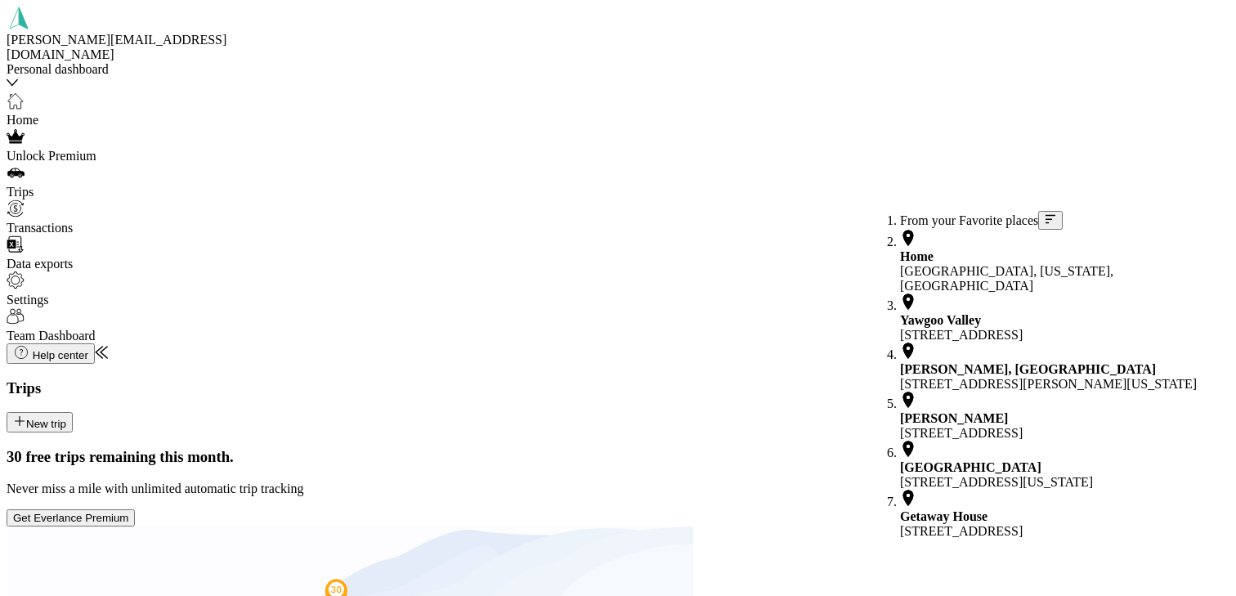
scroll to position [166, 0]
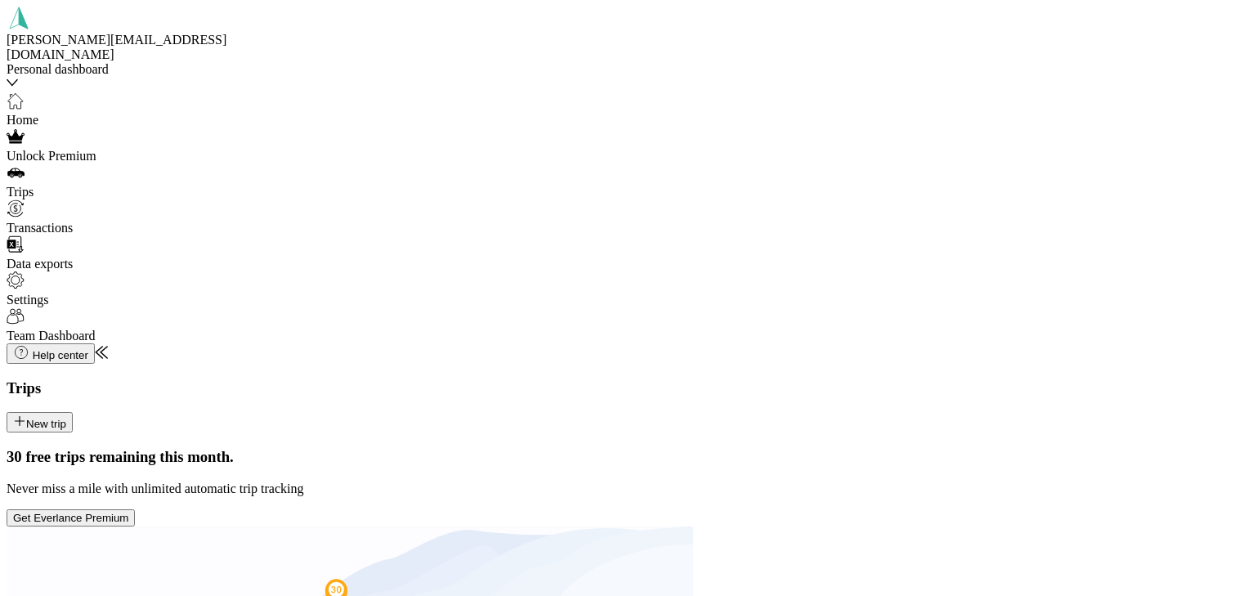
click at [940, 490] on div "Getaway House [STREET_ADDRESS]" at bounding box center [1059, 514] width 319 height 49
click at [904, 301] on li "Real Estate" at bounding box center [1059, 293] width 319 height 15
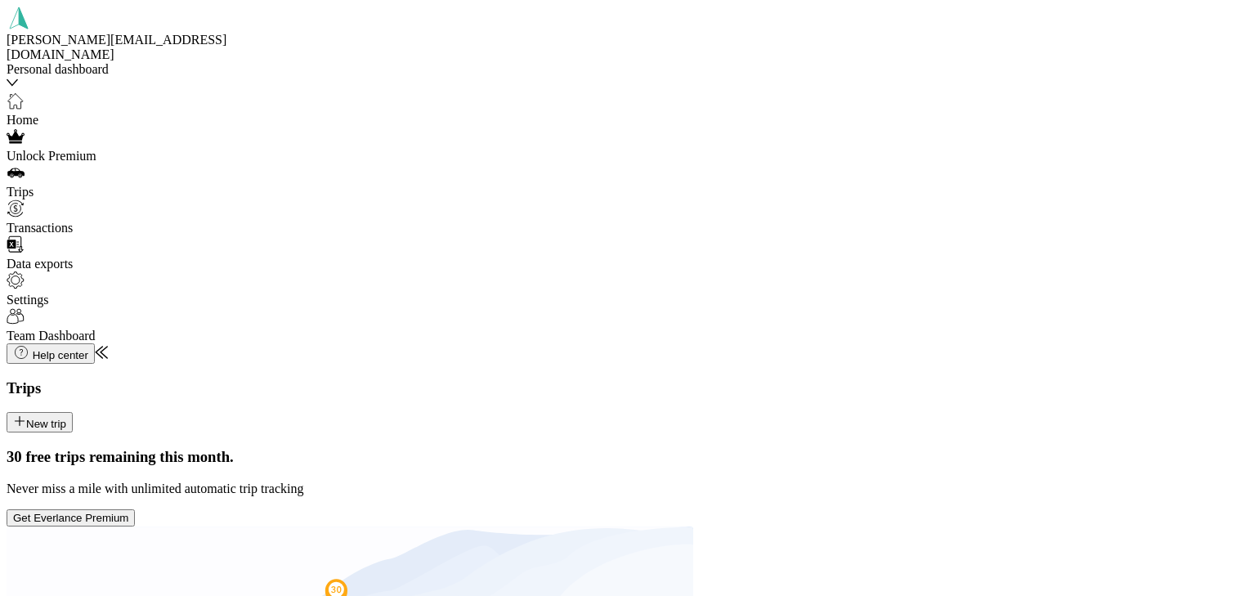
click at [902, 505] on span "Bolt EV" at bounding box center [921, 501] width 43 height 14
click at [73, 412] on button "New trip" at bounding box center [40, 422] width 66 height 20
click at [946, 228] on span "[GEOGRAPHIC_DATA], [US_STATE], [GEOGRAPHIC_DATA]" at bounding box center [1006, 240] width 213 height 29
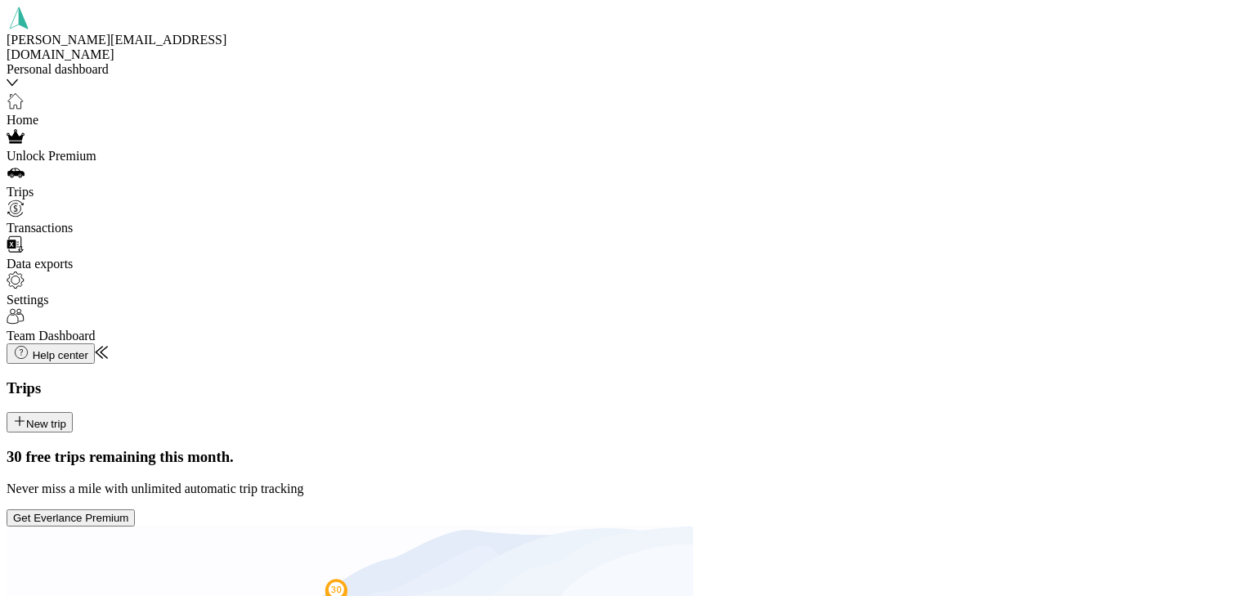
click at [998, 244] on span "[STREET_ADDRESS][US_STATE]" at bounding box center [1012, 237] width 193 height 14
click at [914, 219] on span "Real Estate" at bounding box center [929, 212] width 59 height 14
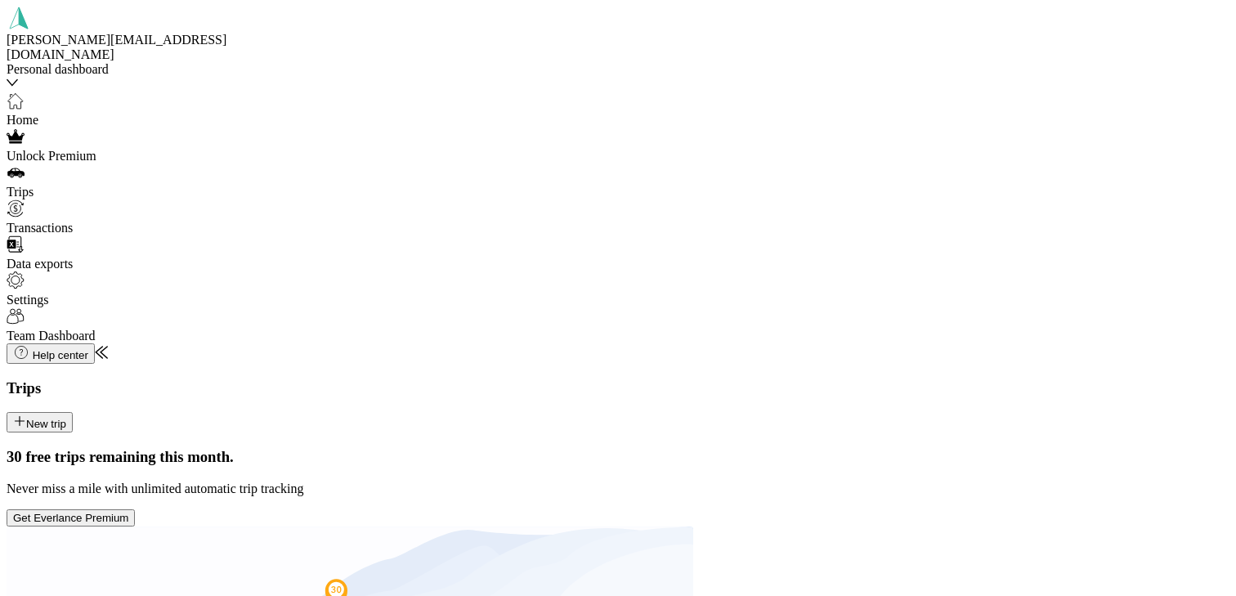
scroll to position [189, 0]
click at [901, 526] on span "Bolt EV" at bounding box center [921, 519] width 43 height 14
click at [73, 412] on button "New trip" at bounding box center [40, 422] width 66 height 20
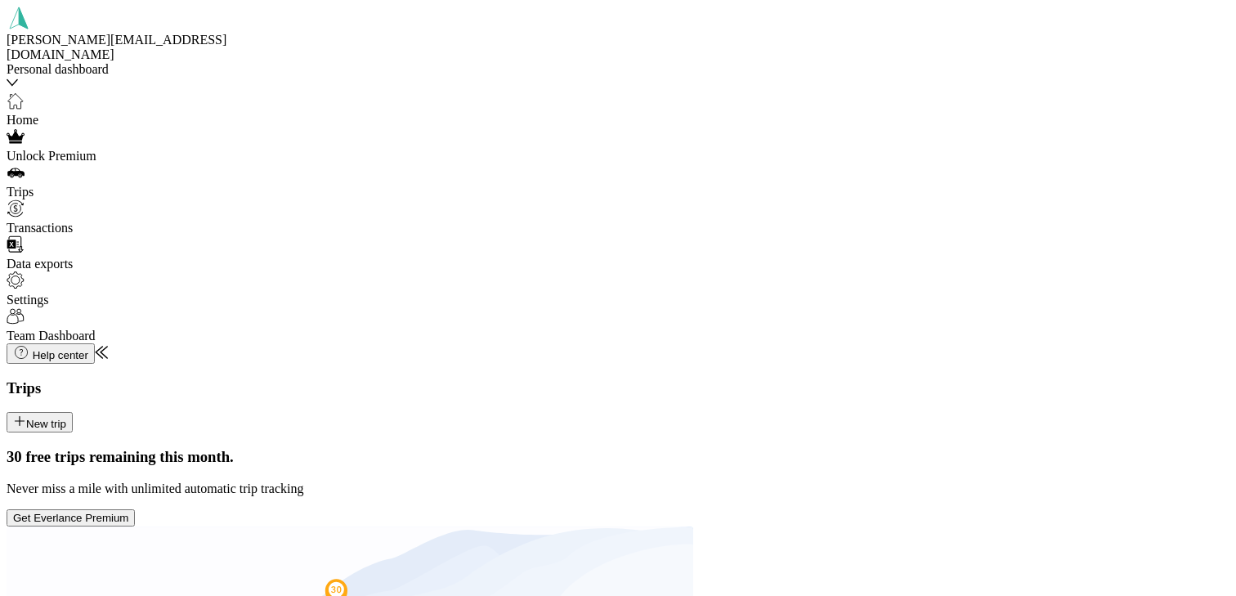
click at [928, 228] on span "[GEOGRAPHIC_DATA], [US_STATE], [GEOGRAPHIC_DATA]" at bounding box center [1006, 240] width 213 height 29
click at [944, 244] on span "[STREET_ADDRESS][US_STATE]" at bounding box center [1012, 237] width 193 height 14
click at [905, 305] on span "Real Estate" at bounding box center [929, 299] width 59 height 14
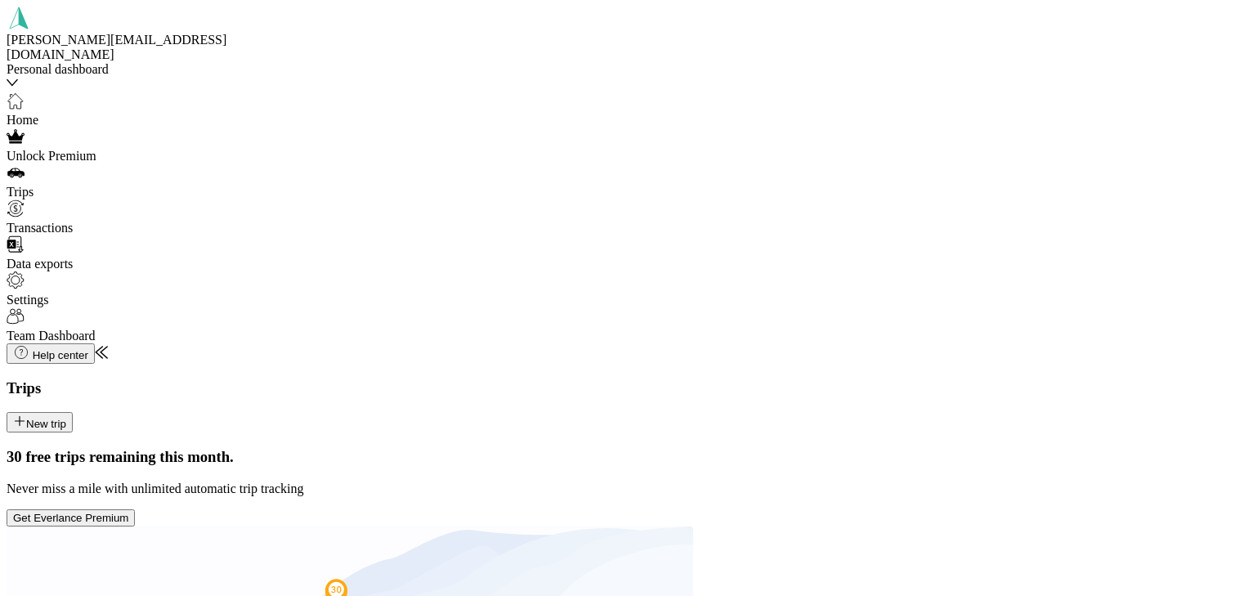
scroll to position [145, 0]
click at [905, 475] on span "Volvo" at bounding box center [915, 468] width 31 height 14
